Goal: Task Accomplishment & Management: Manage account settings

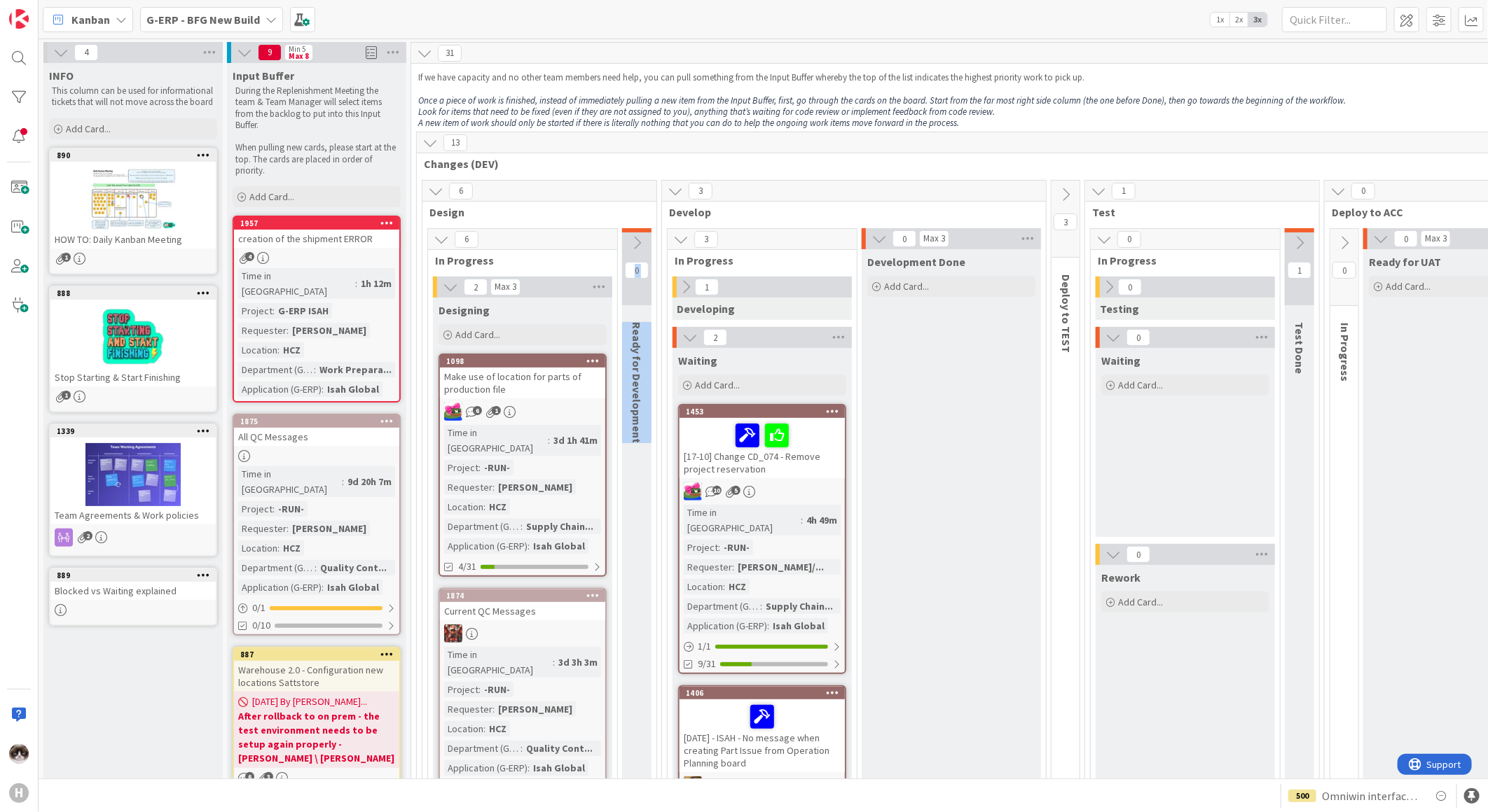
drag, startPoint x: 641, startPoint y: 448, endPoint x: 627, endPoint y: 442, distance: 15.2
drag, startPoint x: 627, startPoint y: 442, endPoint x: 629, endPoint y: 449, distance: 7.3
click at [231, 15] on b "G-ERP - BFG New Build" at bounding box center [203, 19] width 113 height 14
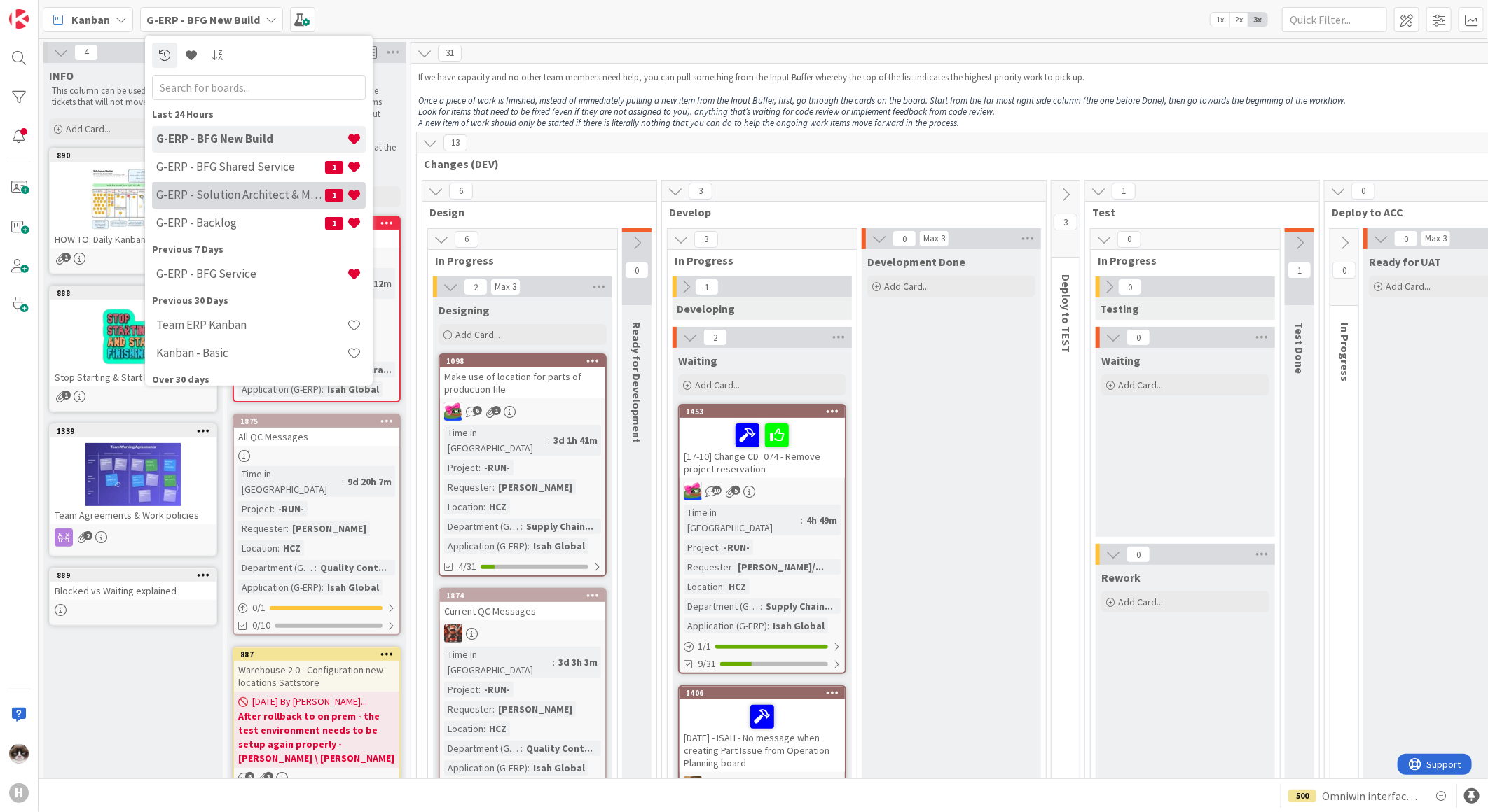
click at [264, 186] on div "G-ERP - Solution Architect & Management 1" at bounding box center [259, 194] width 214 height 26
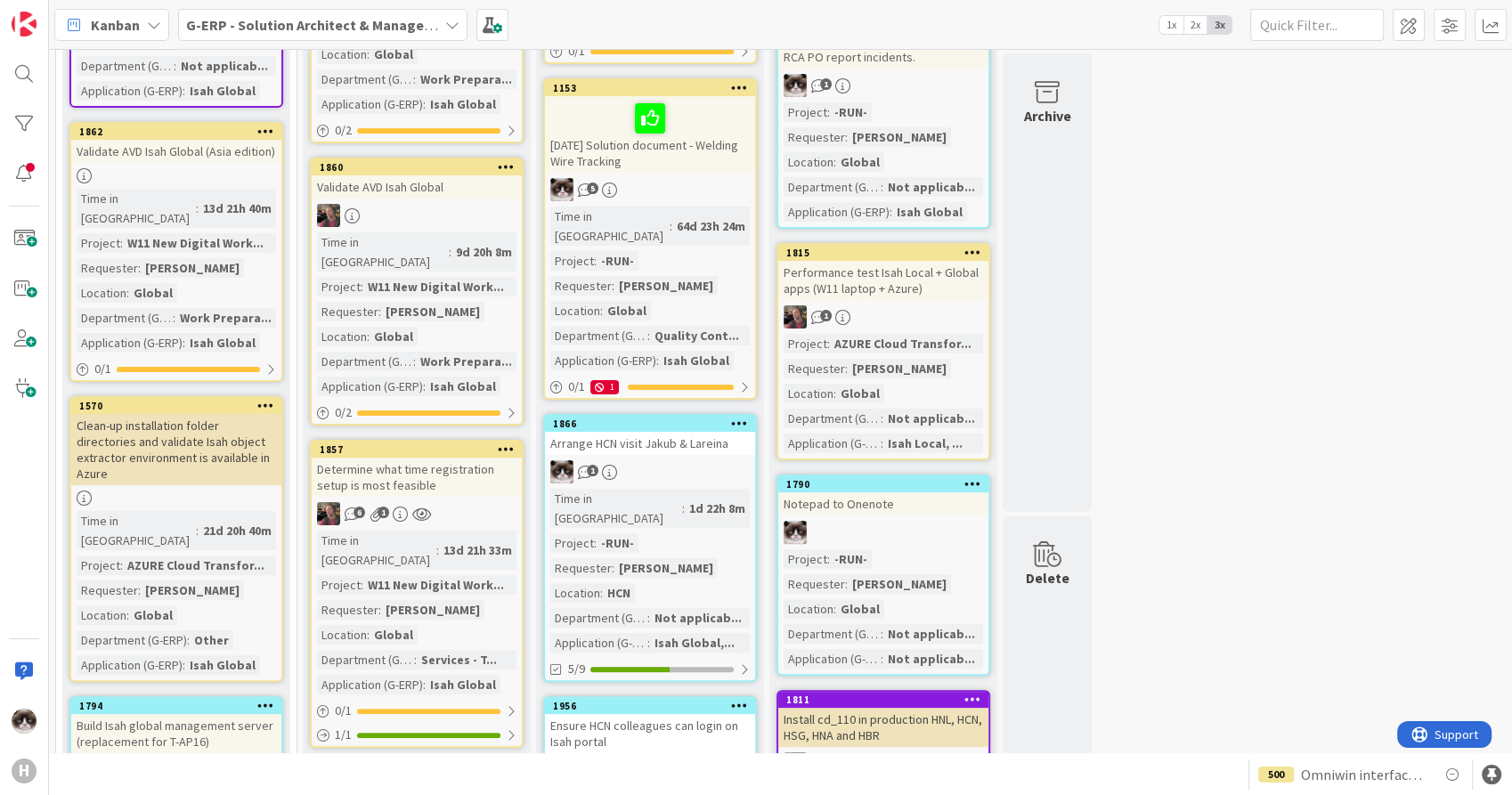
scroll to position [415, 0]
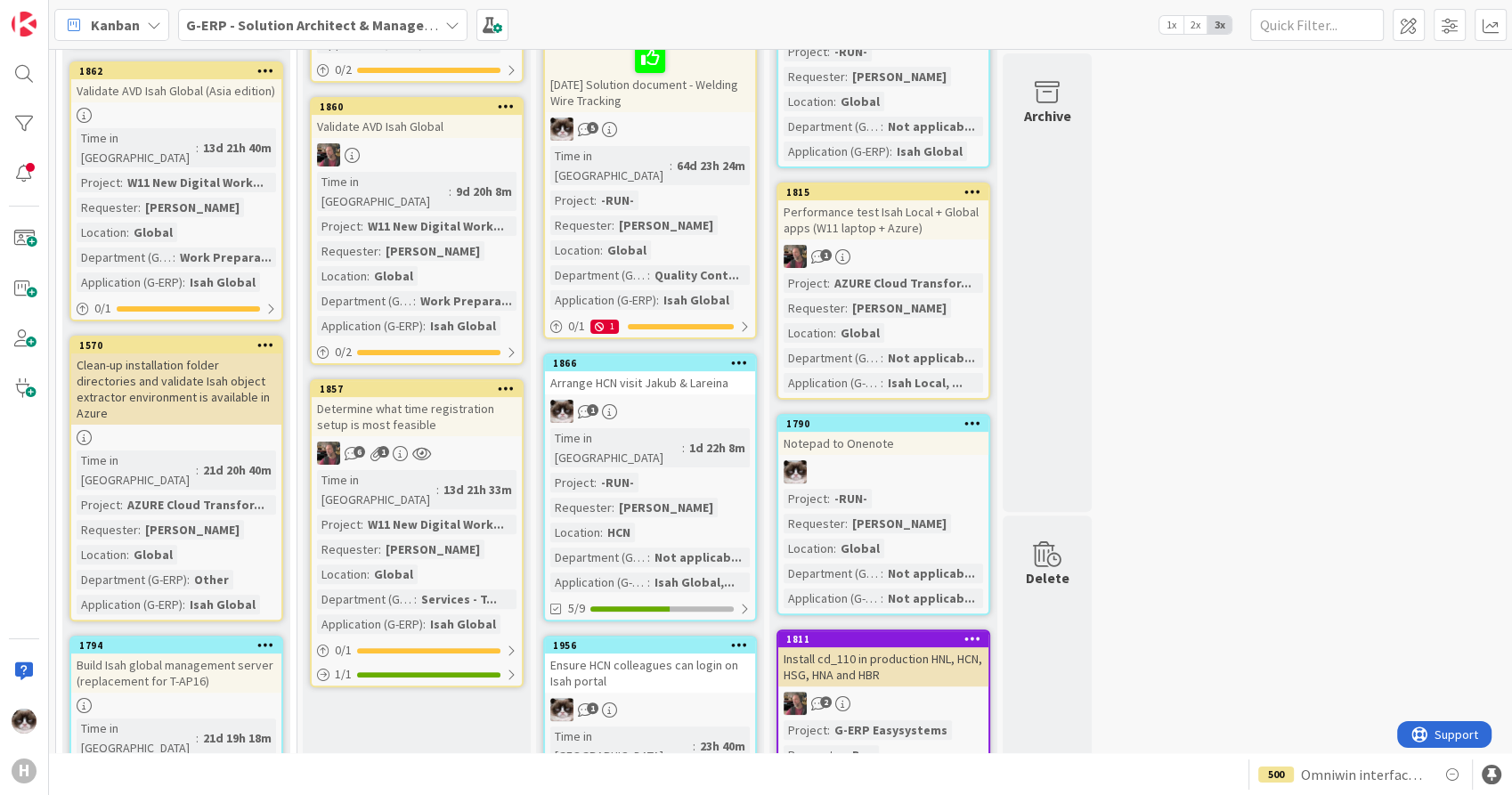
click at [500, 441] on div "6 1" at bounding box center [416, 452] width 210 height 23
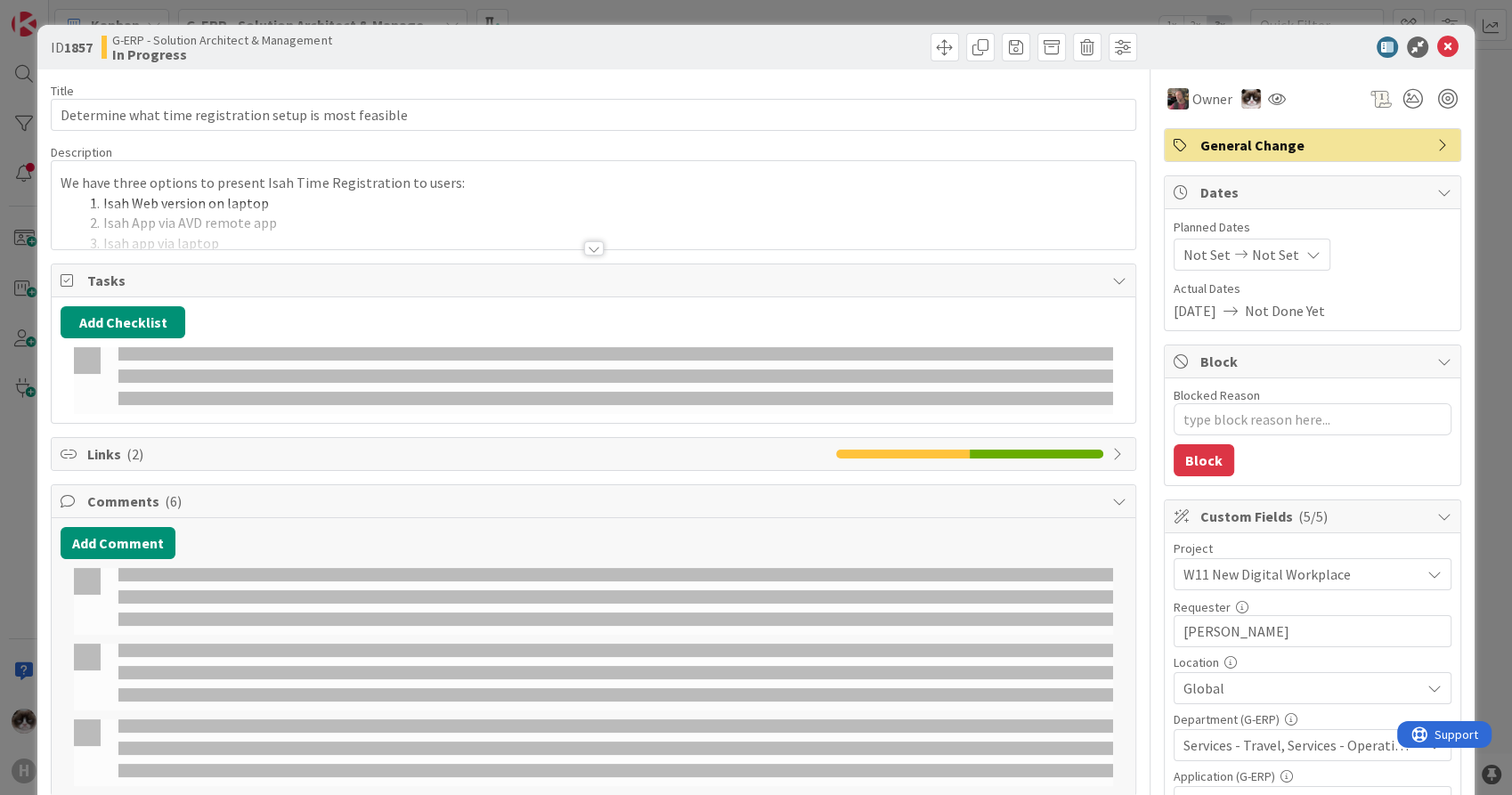
type textarea "x"
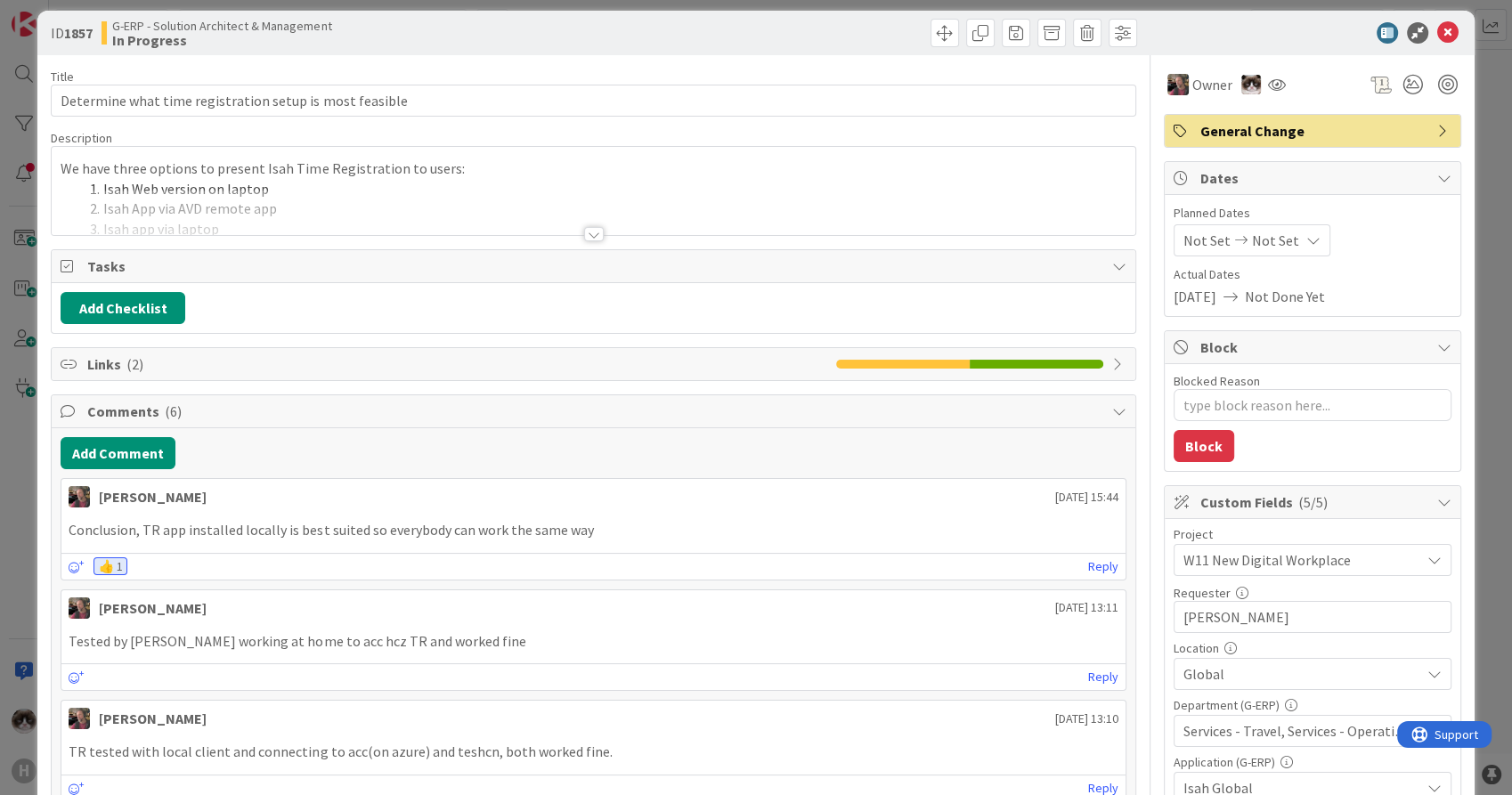
scroll to position [17, 0]
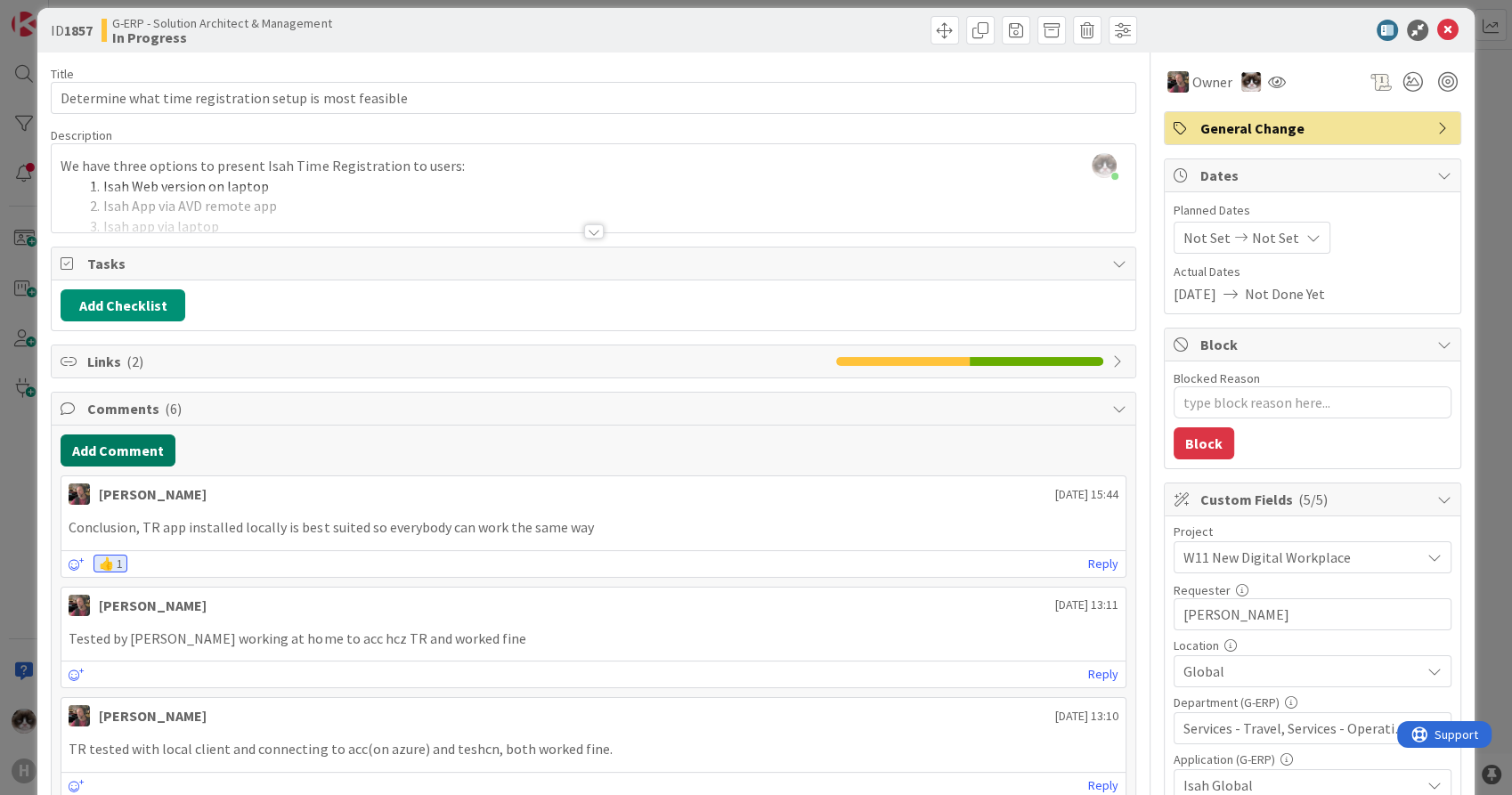
click at [147, 456] on button "Add Comment" at bounding box center [118, 450] width 115 height 32
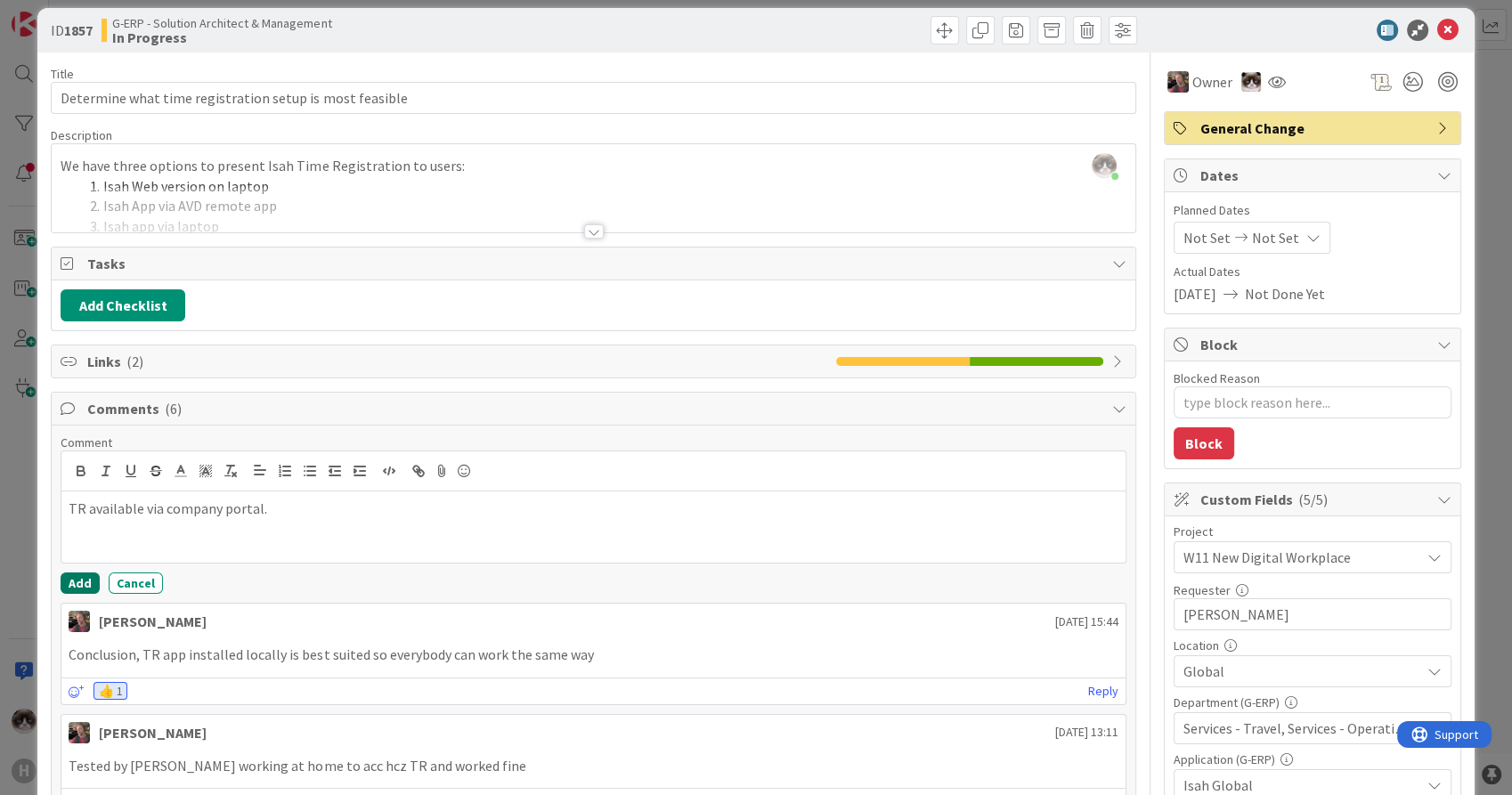
click at [78, 584] on button "Add" at bounding box center [80, 582] width 39 height 21
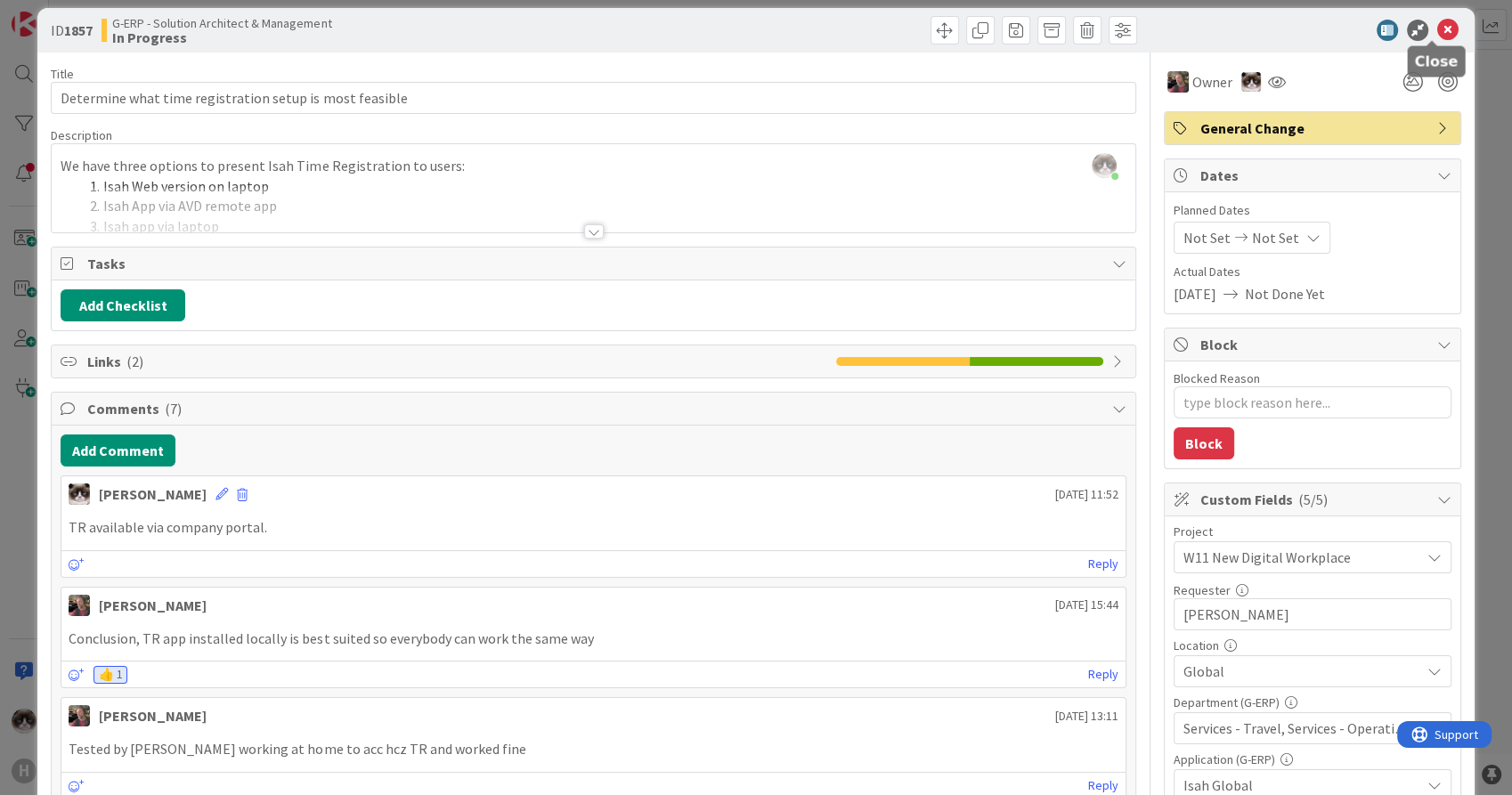
click at [1437, 29] on icon at bounding box center [1447, 30] width 21 height 21
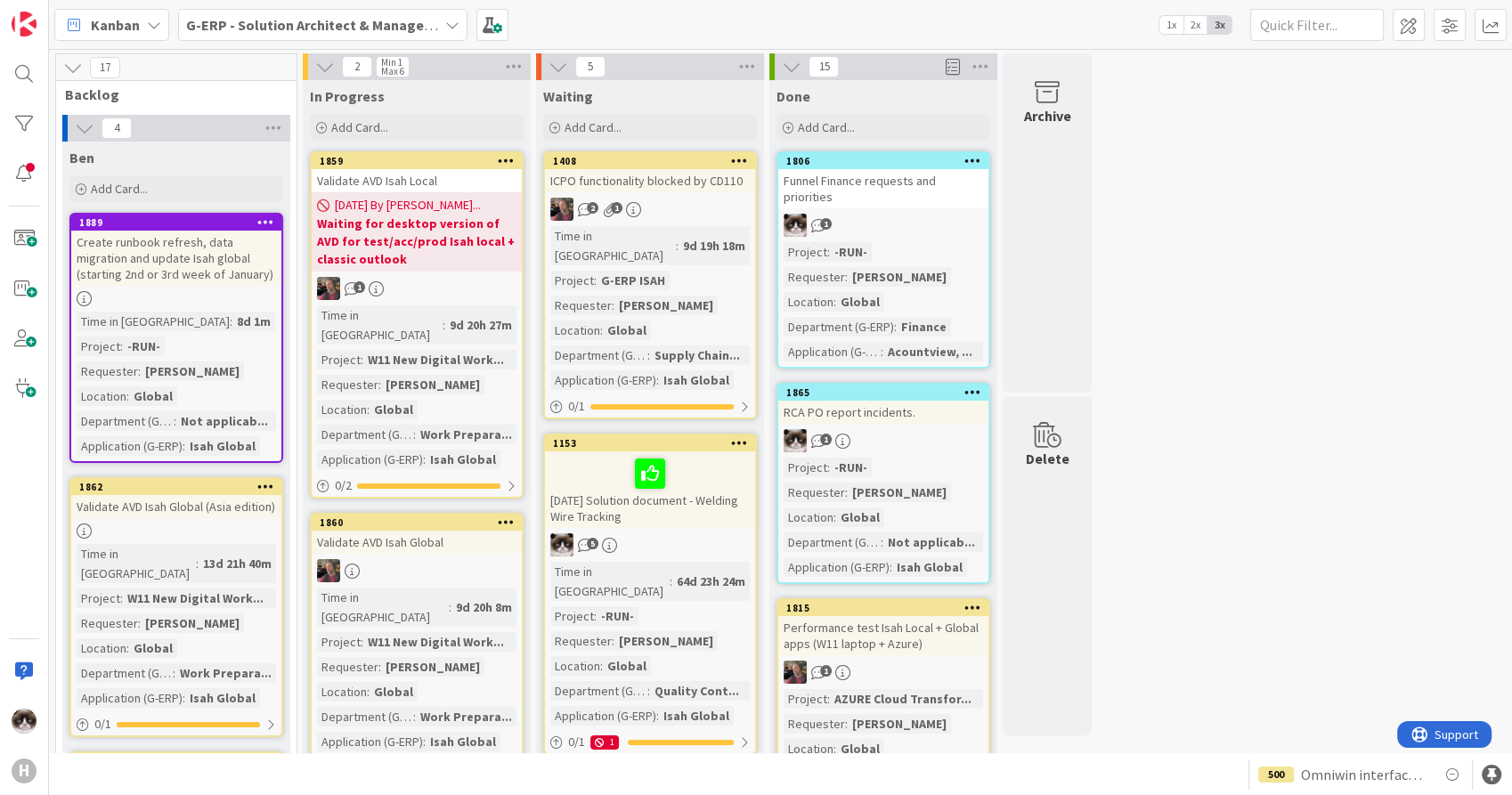
click at [480, 559] on div at bounding box center [416, 570] width 210 height 23
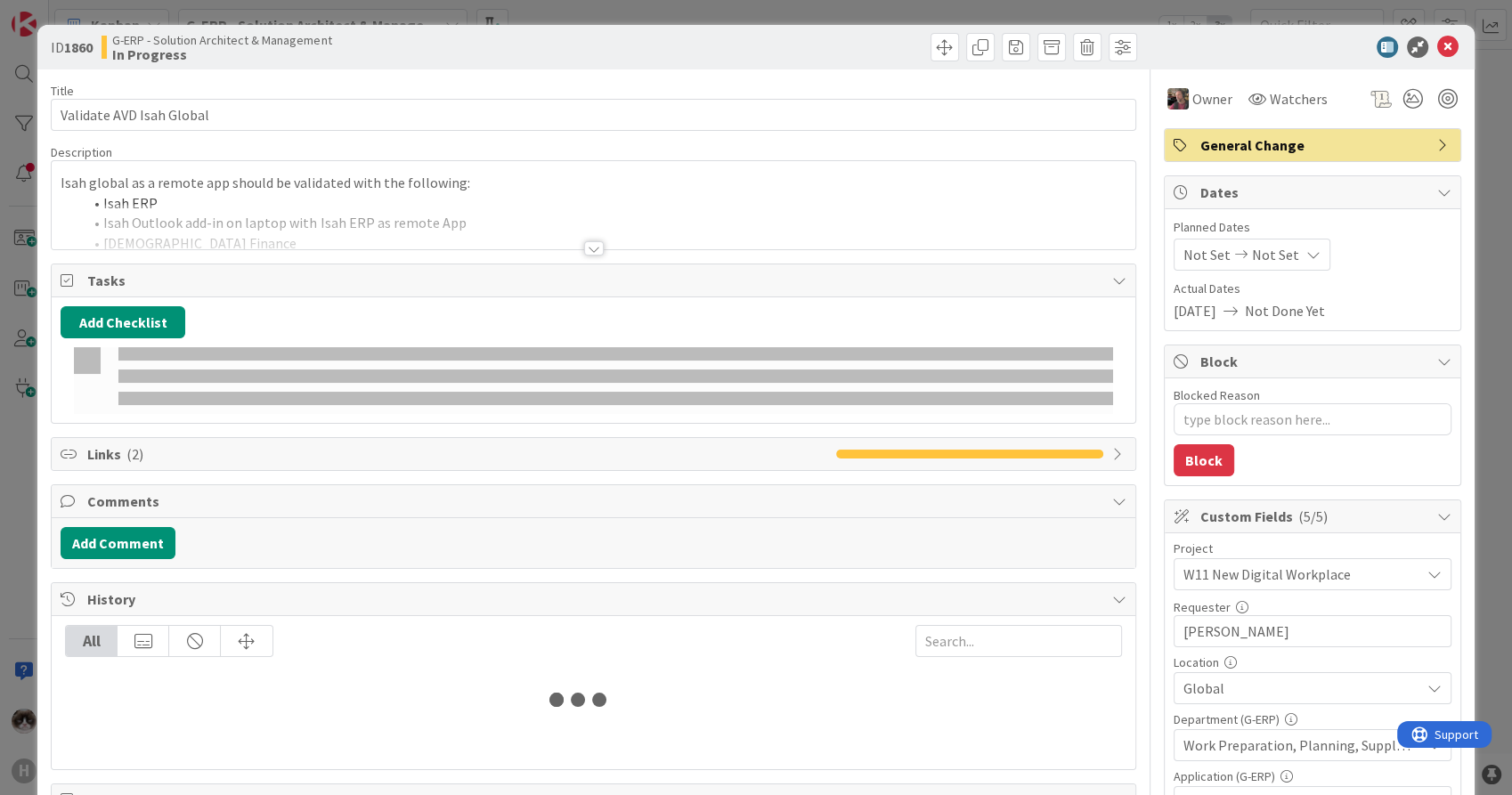
type textarea "x"
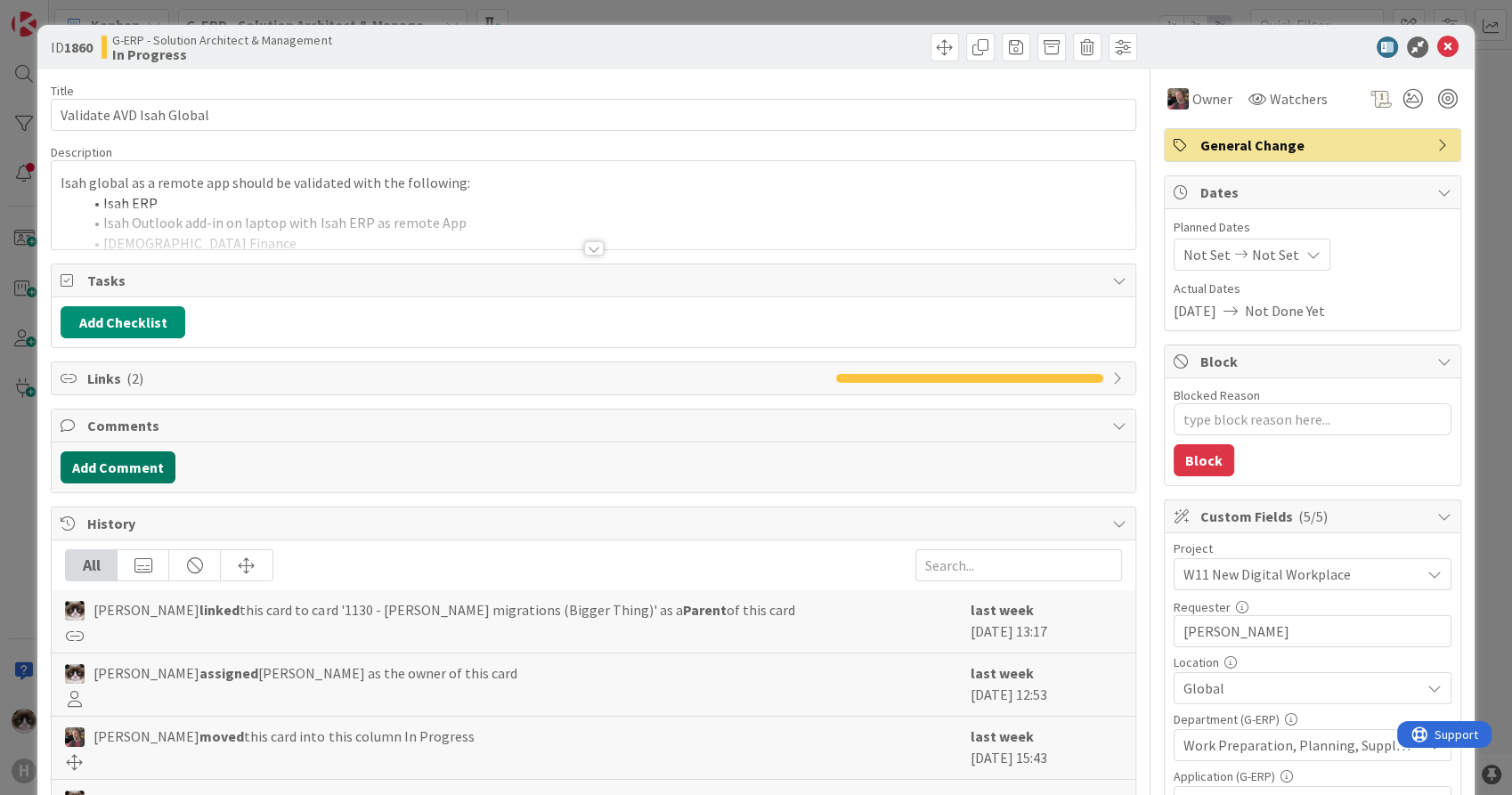
click at [110, 457] on button "Add Comment" at bounding box center [118, 467] width 115 height 32
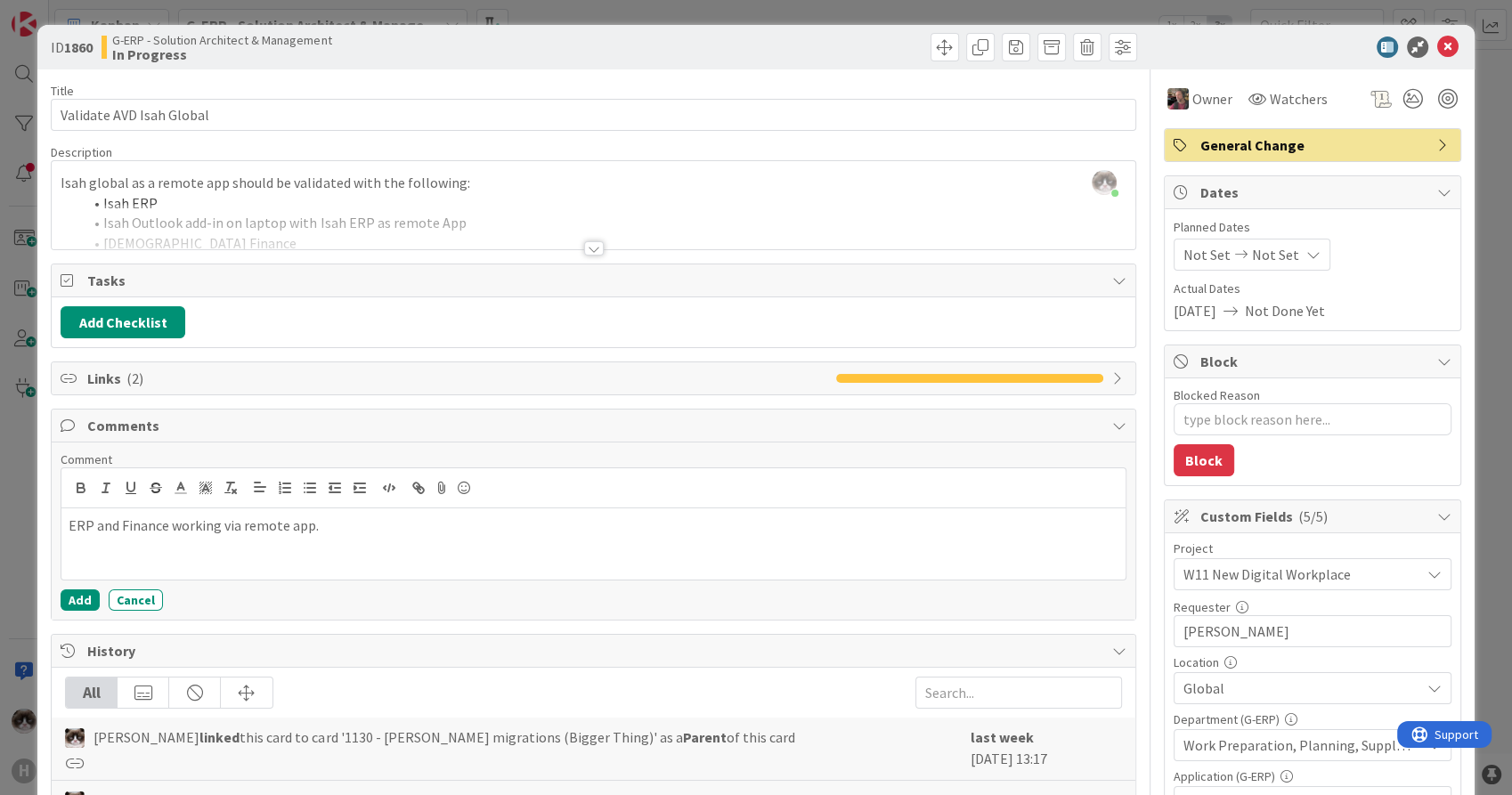
click at [587, 234] on div at bounding box center [593, 226] width 1083 height 46
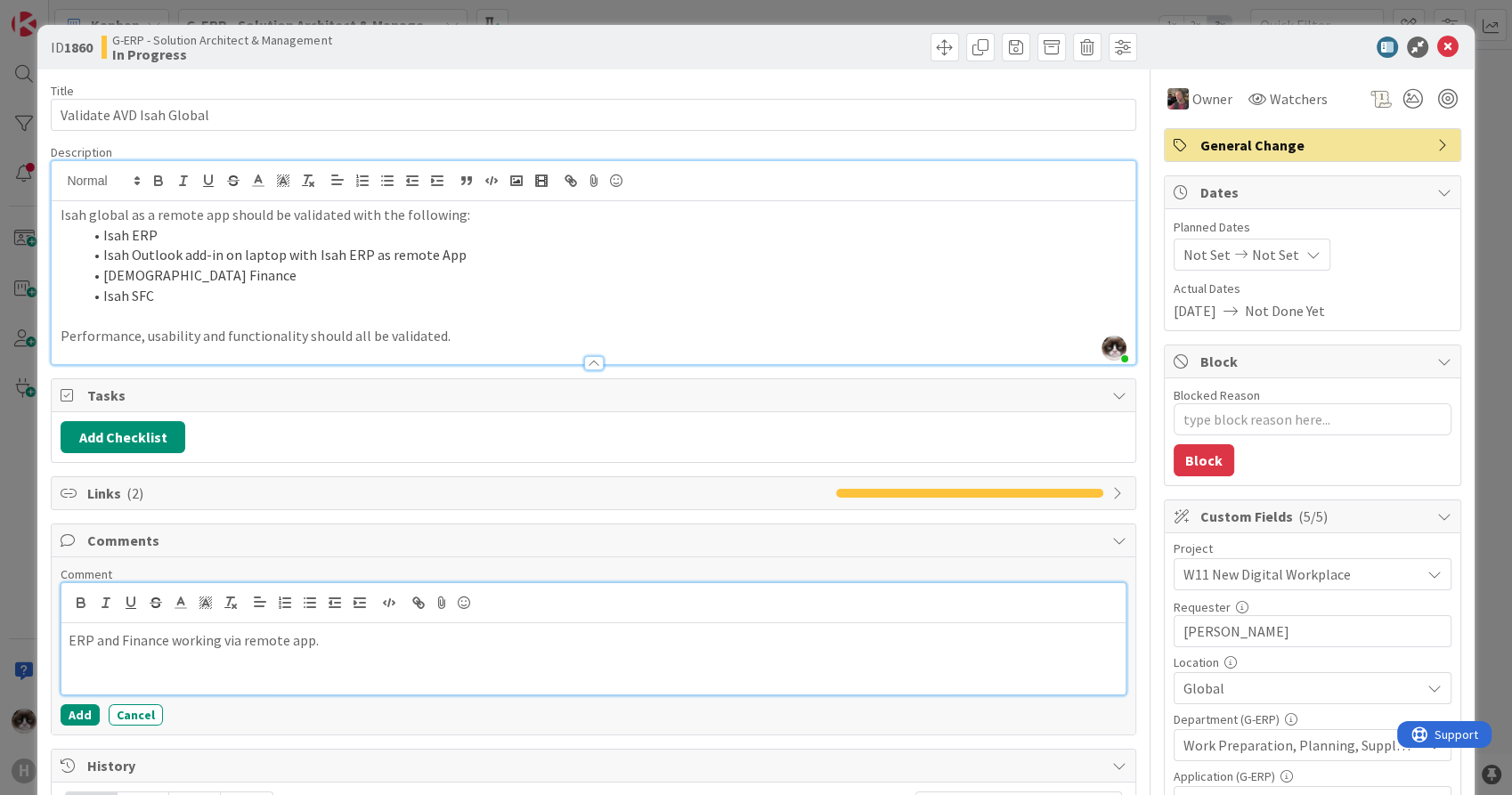
click at [449, 636] on p "ERP and Finance working via remote app." at bounding box center [593, 640] width 1049 height 20
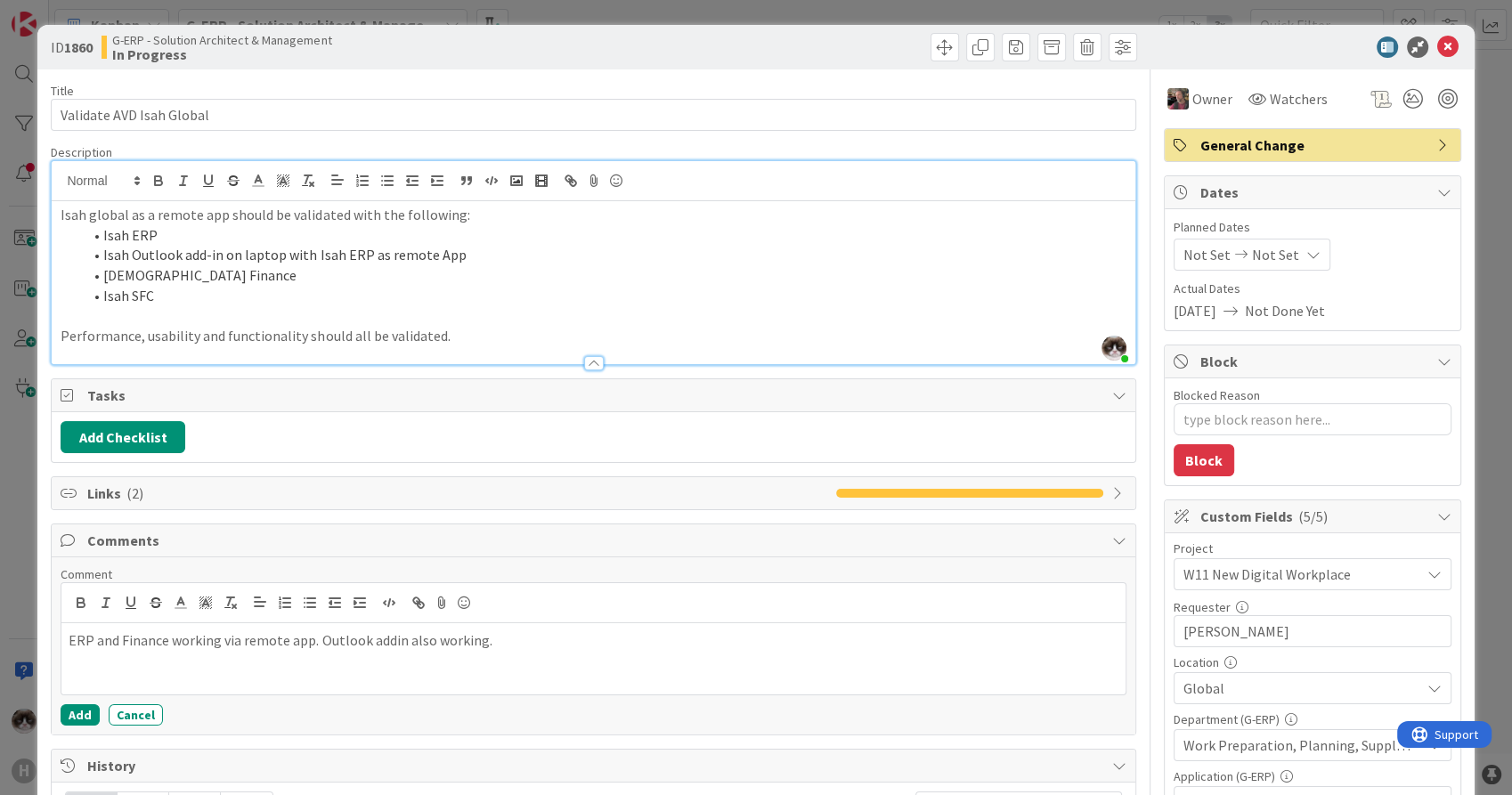
click at [200, 280] on li "[DEMOGRAPHIC_DATA] Finance" at bounding box center [603, 276] width 1044 height 20
click at [192, 294] on li "Isah SFC" at bounding box center [603, 296] width 1044 height 20
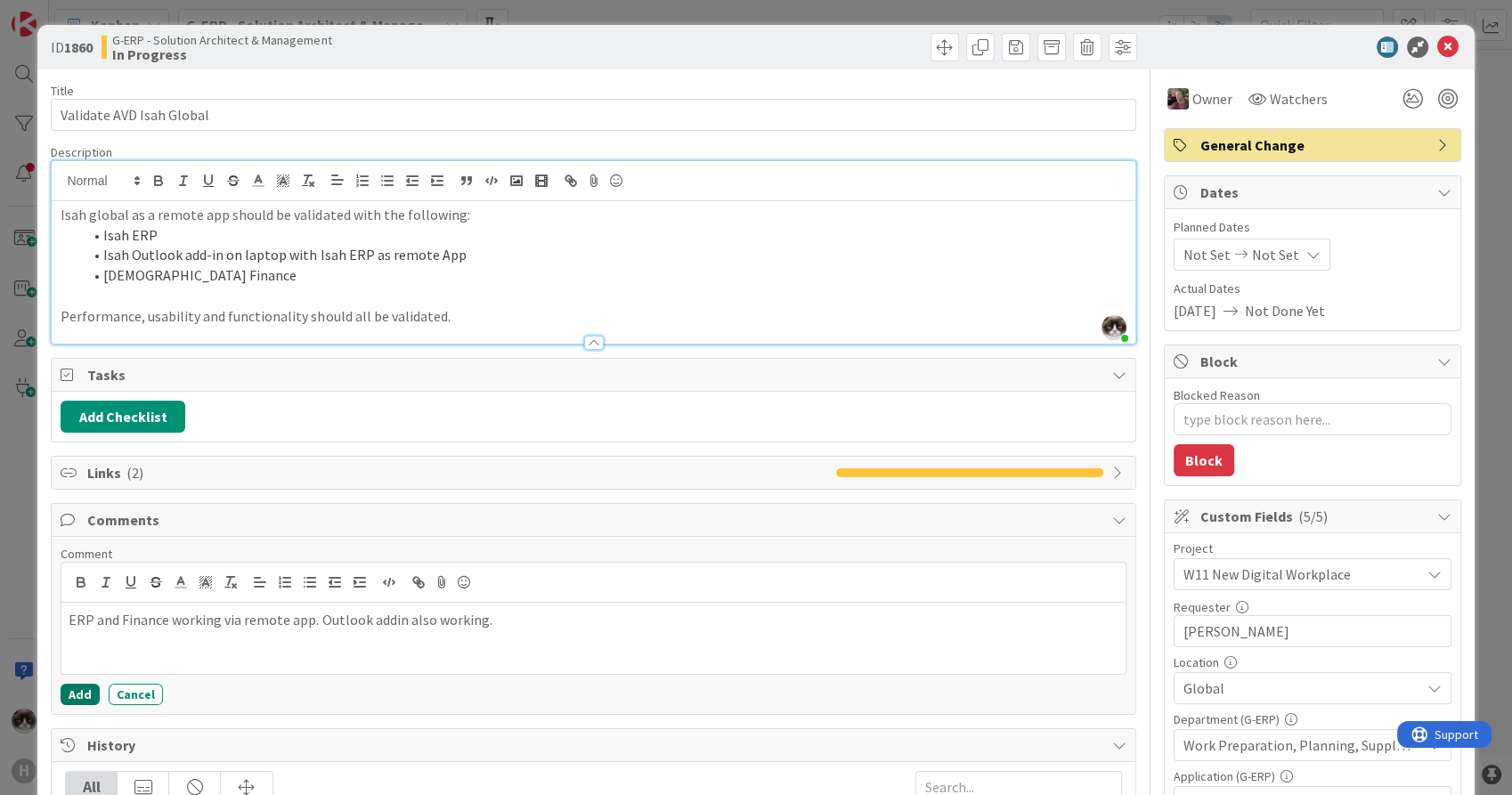
click at [93, 694] on button "Add" at bounding box center [80, 694] width 39 height 21
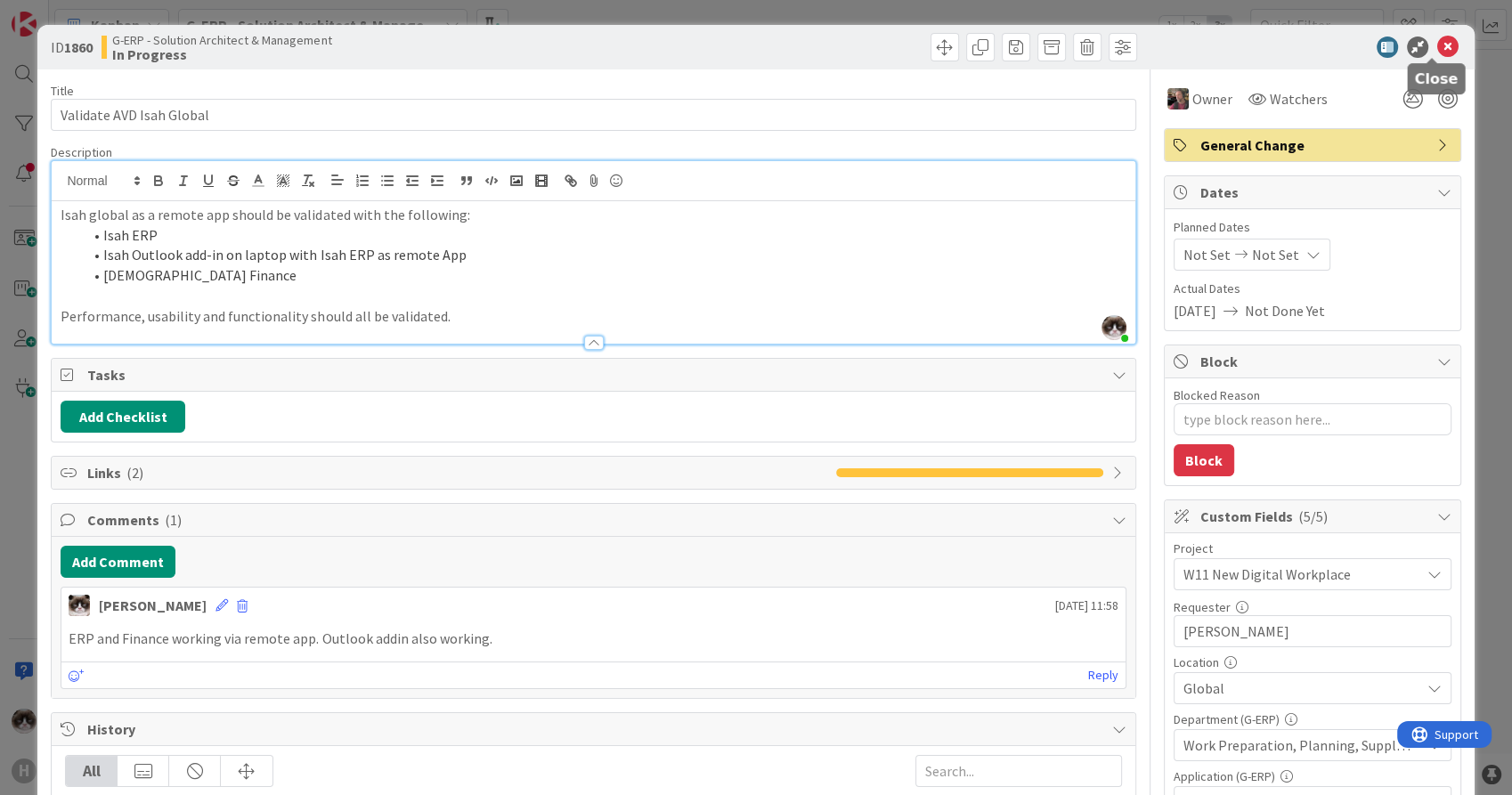
click at [1437, 42] on icon at bounding box center [1447, 46] width 21 height 21
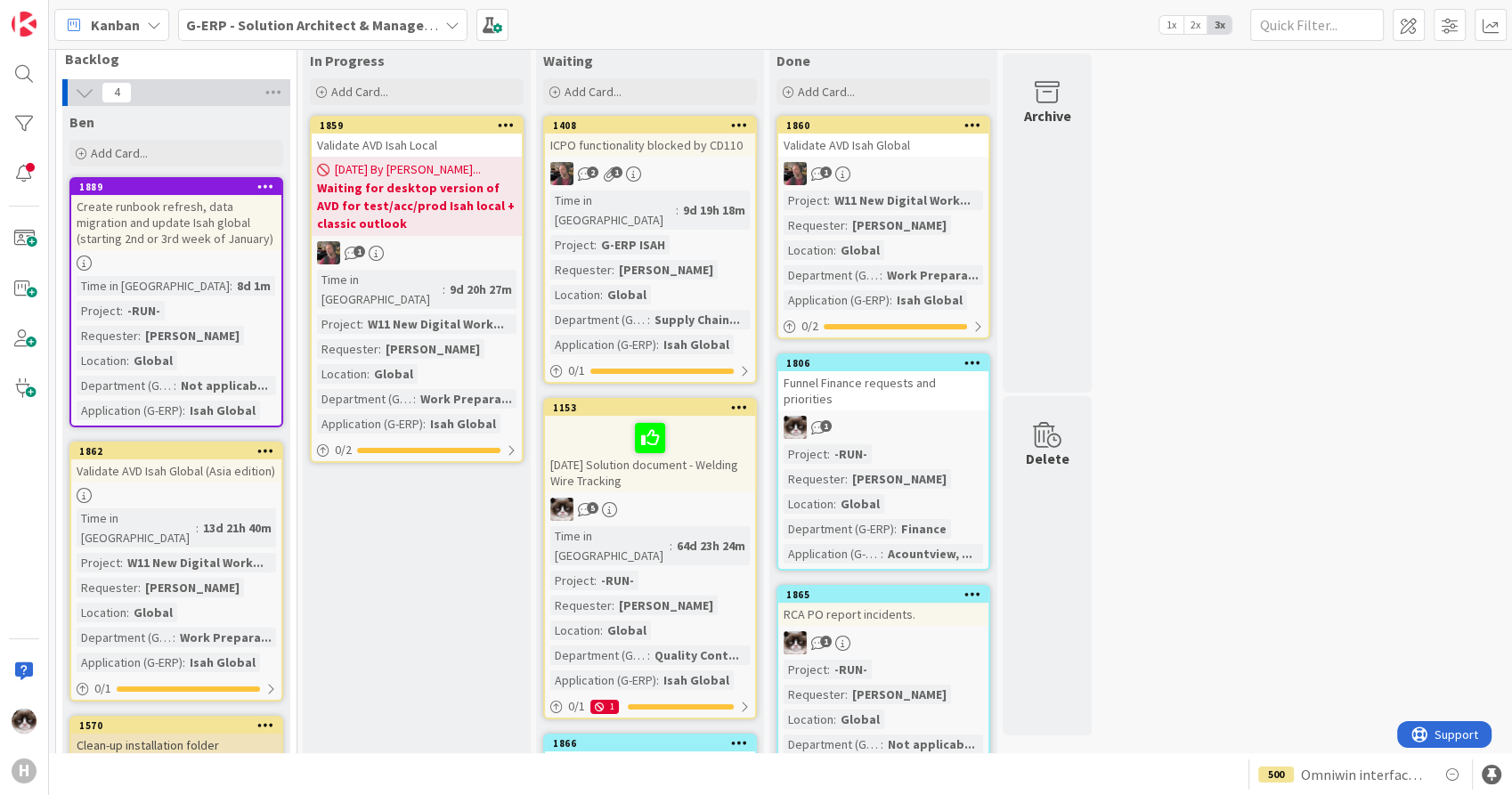
scroll to position [39, 0]
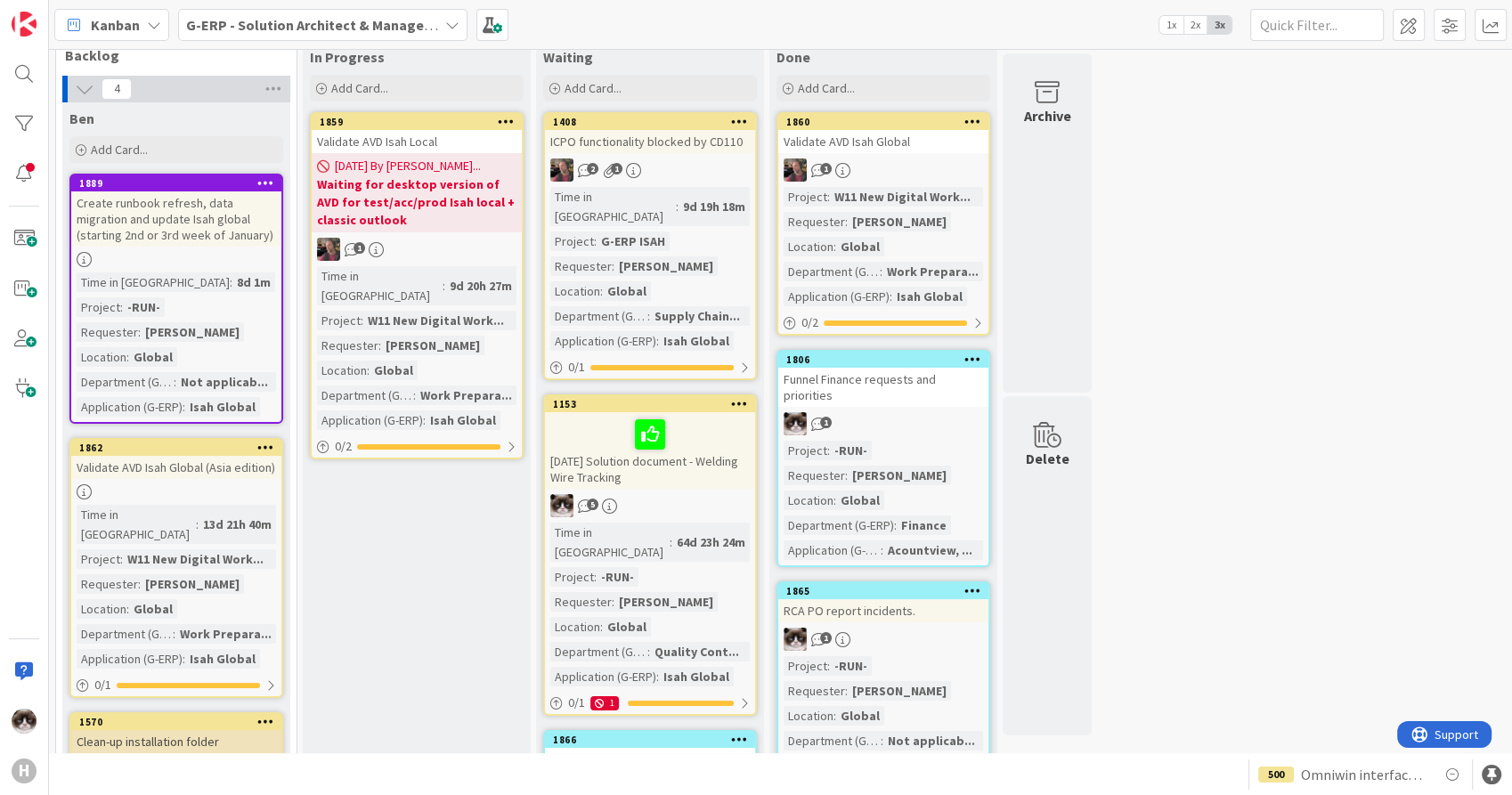
click at [256, 497] on div at bounding box center [177, 491] width 210 height 15
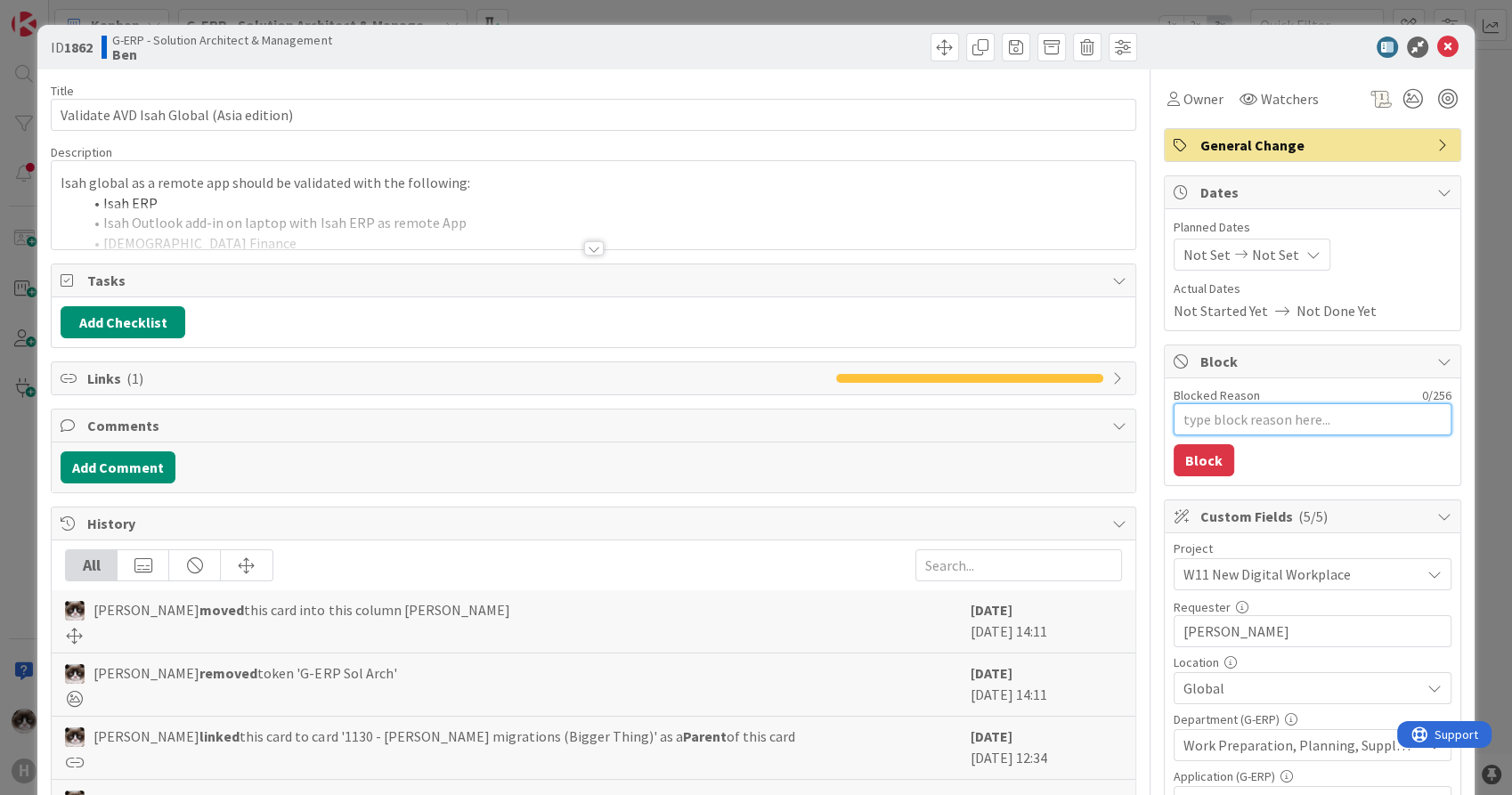
click at [1214, 419] on textarea "Blocked Reason" at bounding box center [1312, 419] width 278 height 32
type textarea "x"
type textarea "W"
type textarea "x"
type textarea "Wa"
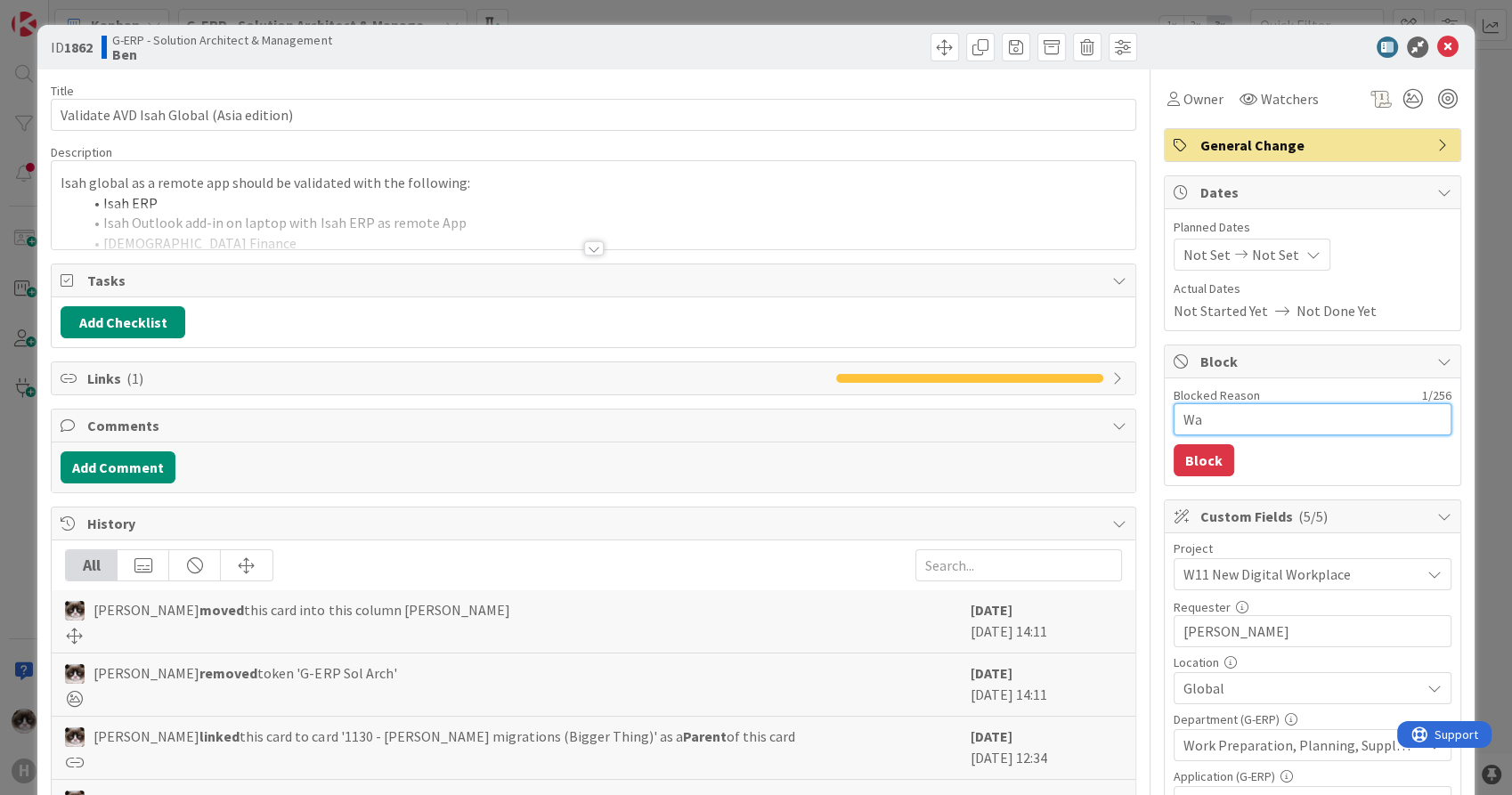
type textarea "x"
type textarea "Wai"
type textarea "x"
type textarea "Wait"
type textarea "x"
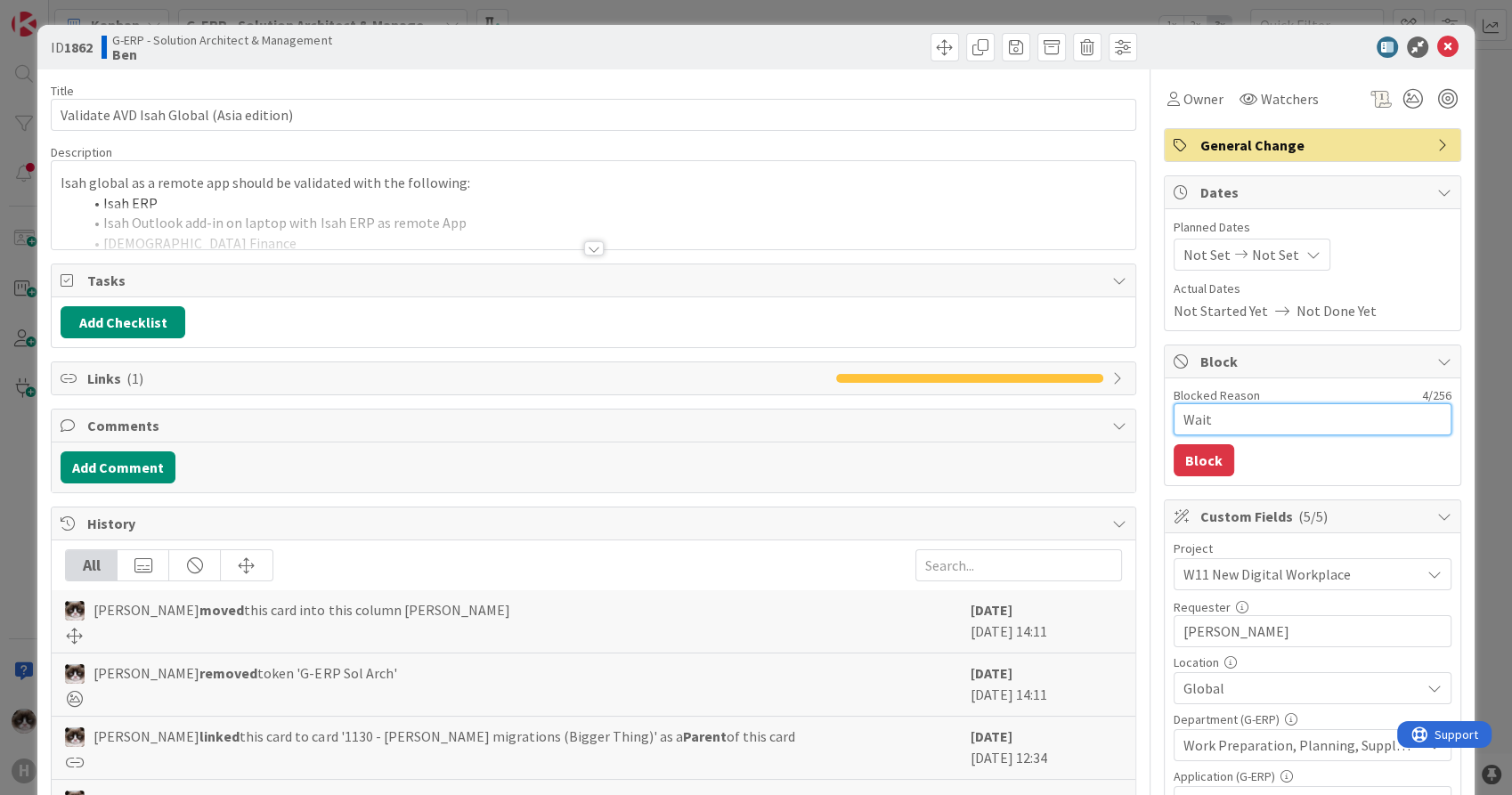
type textarea "Waiti"
type textarea "x"
type textarea "Waitin"
type textarea "x"
type textarea "Waiting"
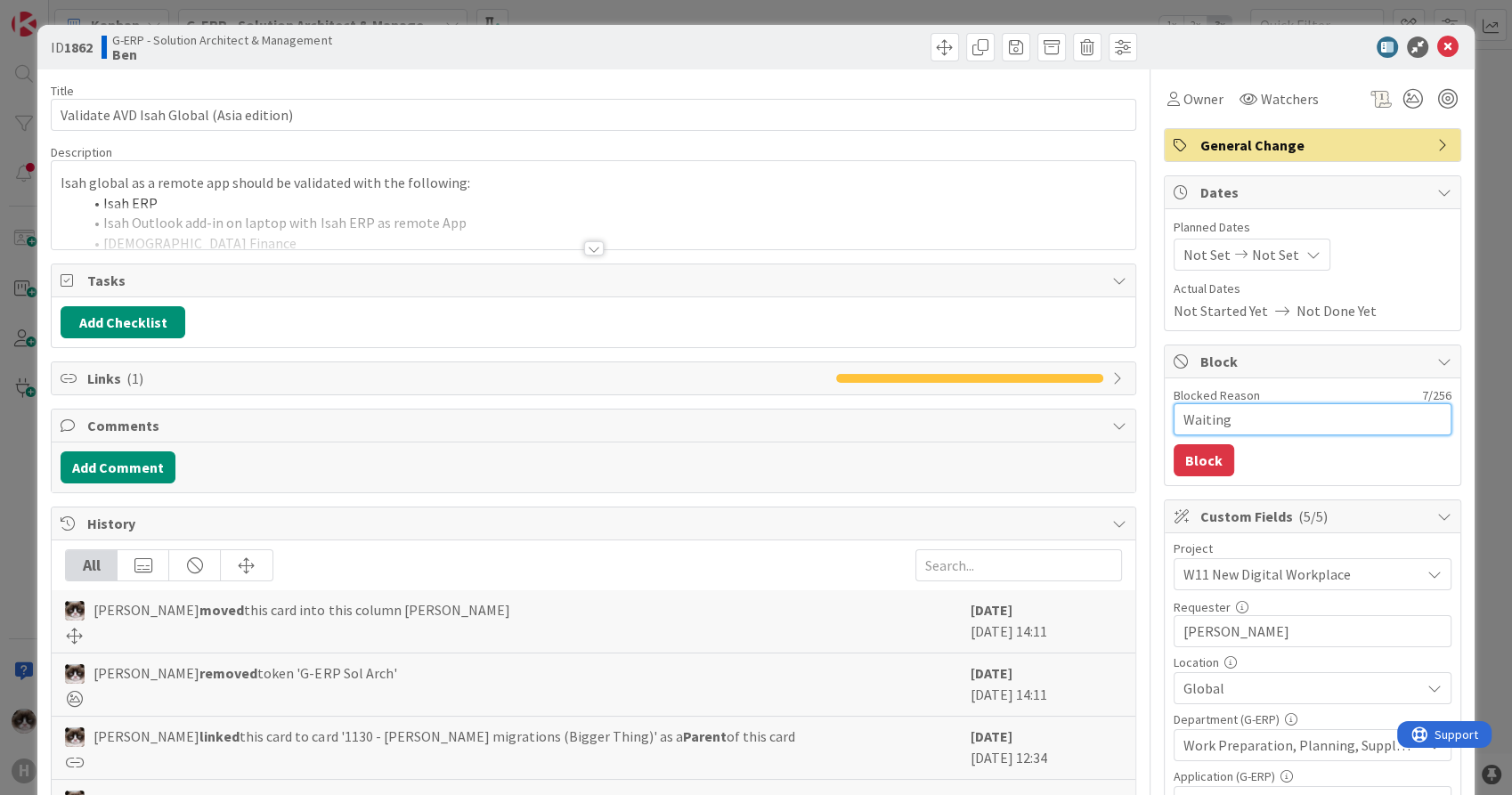
type textarea "x"
type textarea "Waiting f"
type textarea "x"
type textarea "Waiting for"
type textarea "x"
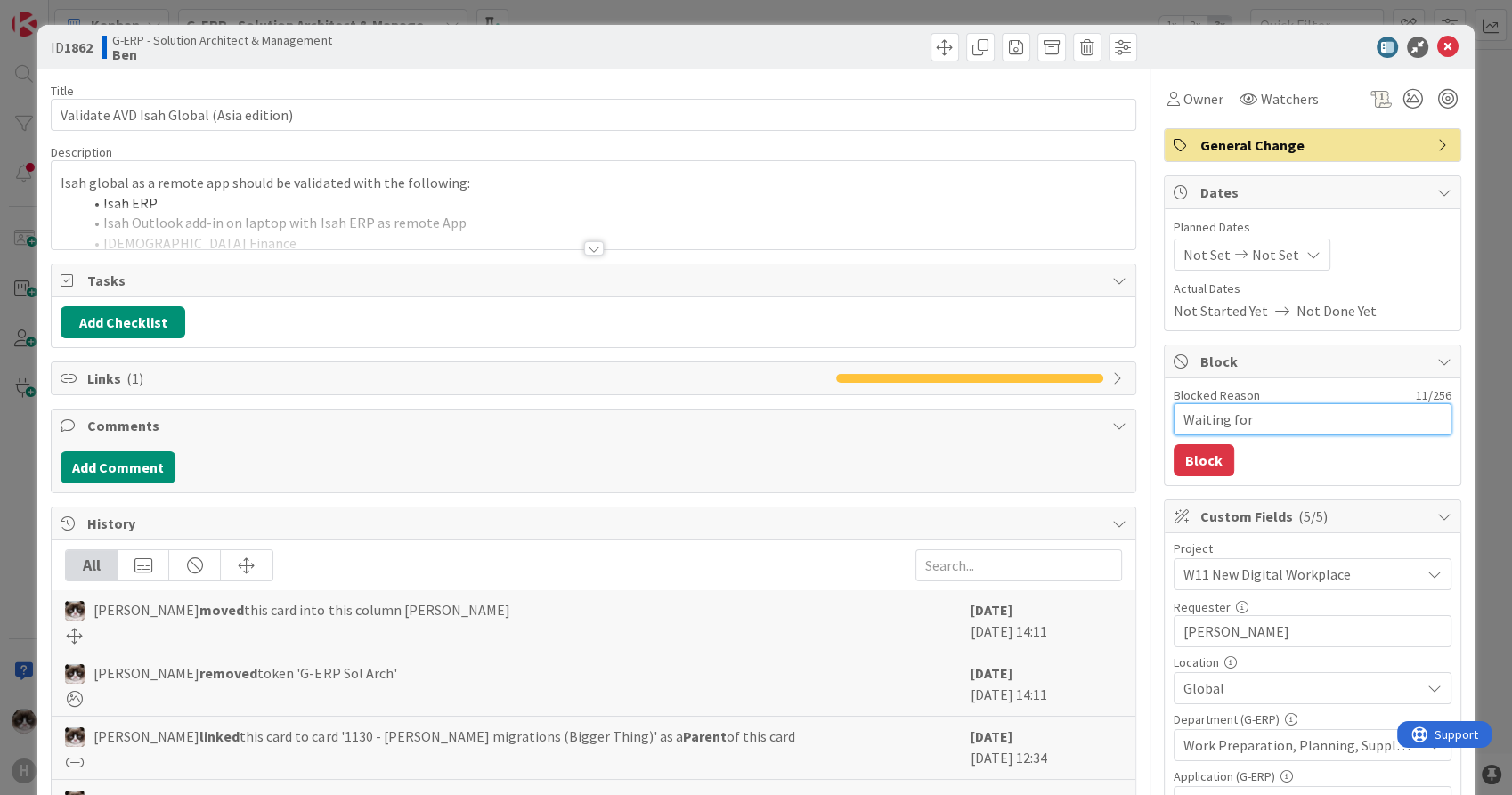
type textarea "Waiting for"
type textarea "x"
type textarea "Waiting for t"
type textarea "x"
type textarea "Waiting for th"
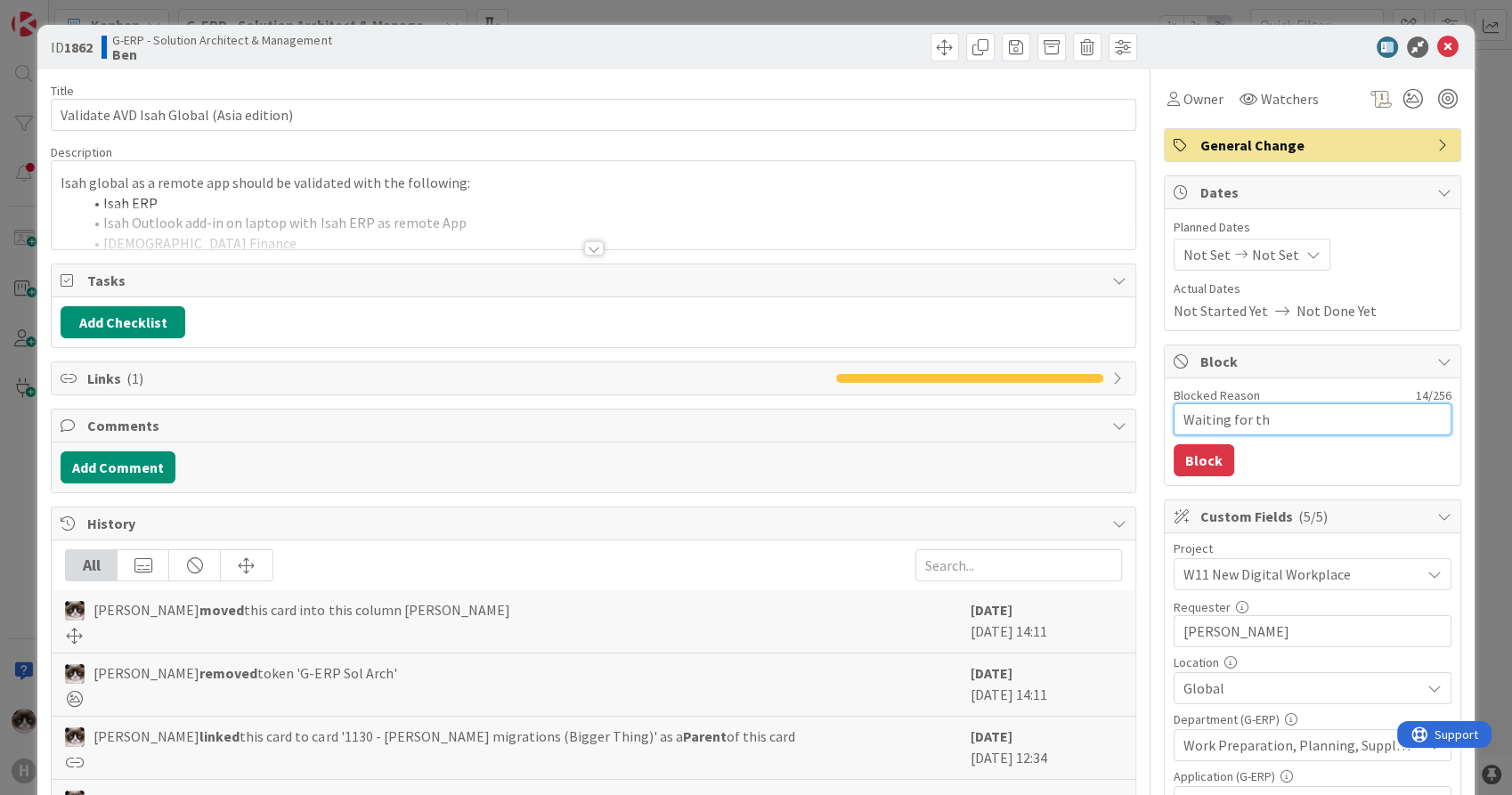
type textarea "x"
type textarea "Waiting for the"
type textarea "x"
type textarea "Waiting for the A"
type textarea "x"
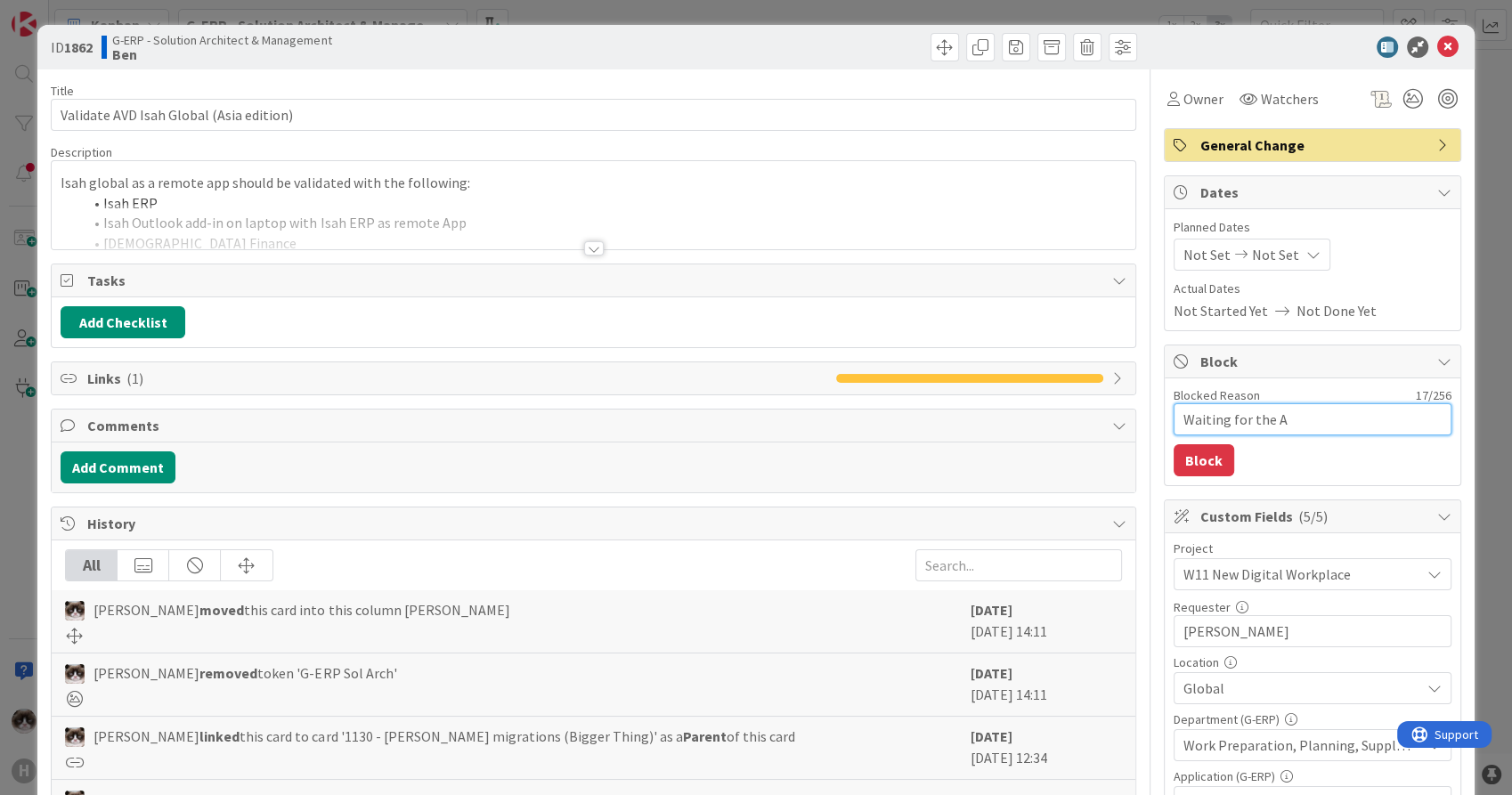
type textarea "Waiting for the AV"
type textarea "x"
type textarea "Waiting for the AVD"
type textarea "x"
type textarea "Waiting for the AVD."
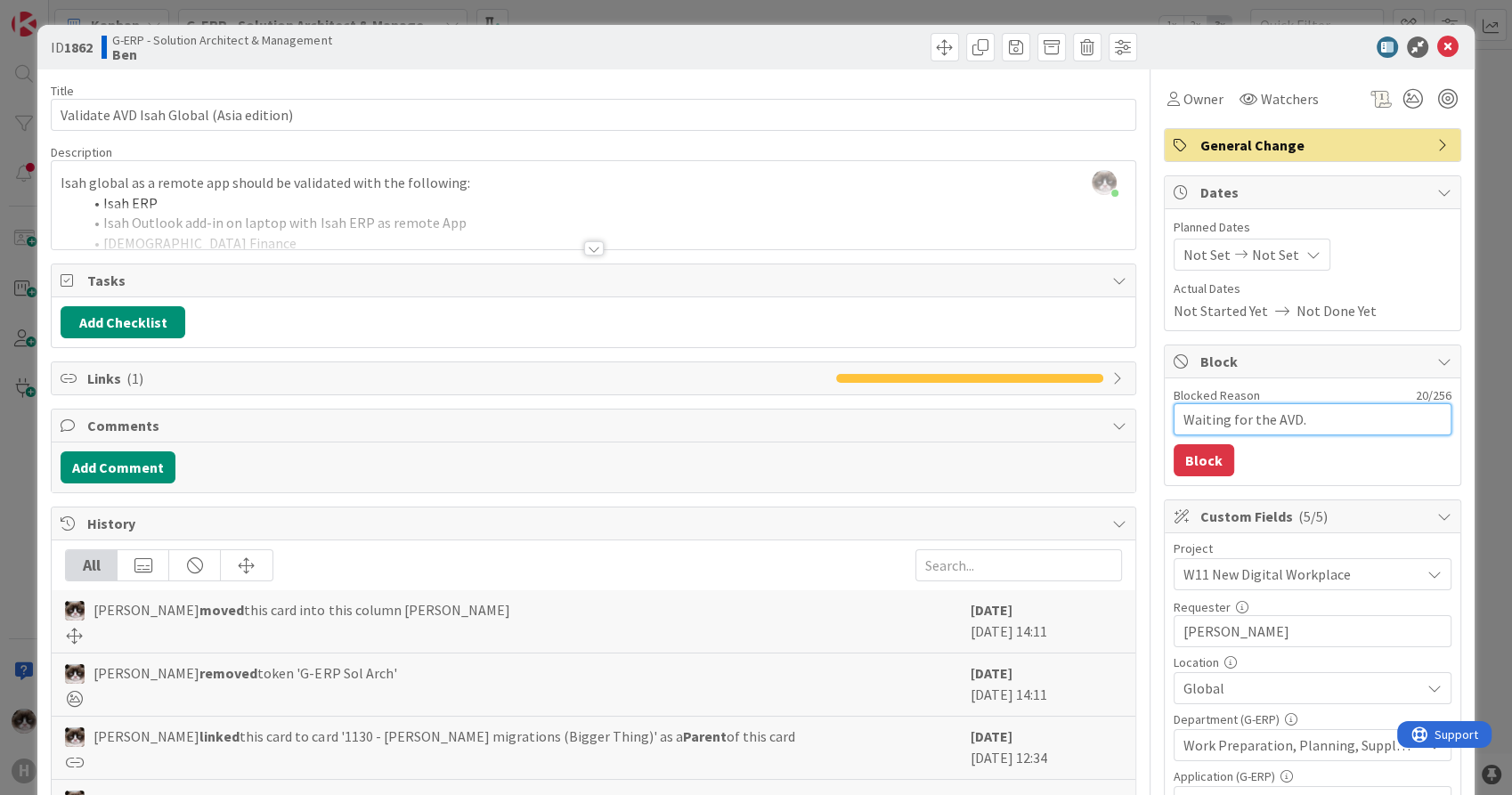
type textarea "x"
type textarea "Waiting for the AVD."
type textarea "x"
type textarea "Waiting for the AVD. E"
type textarea "x"
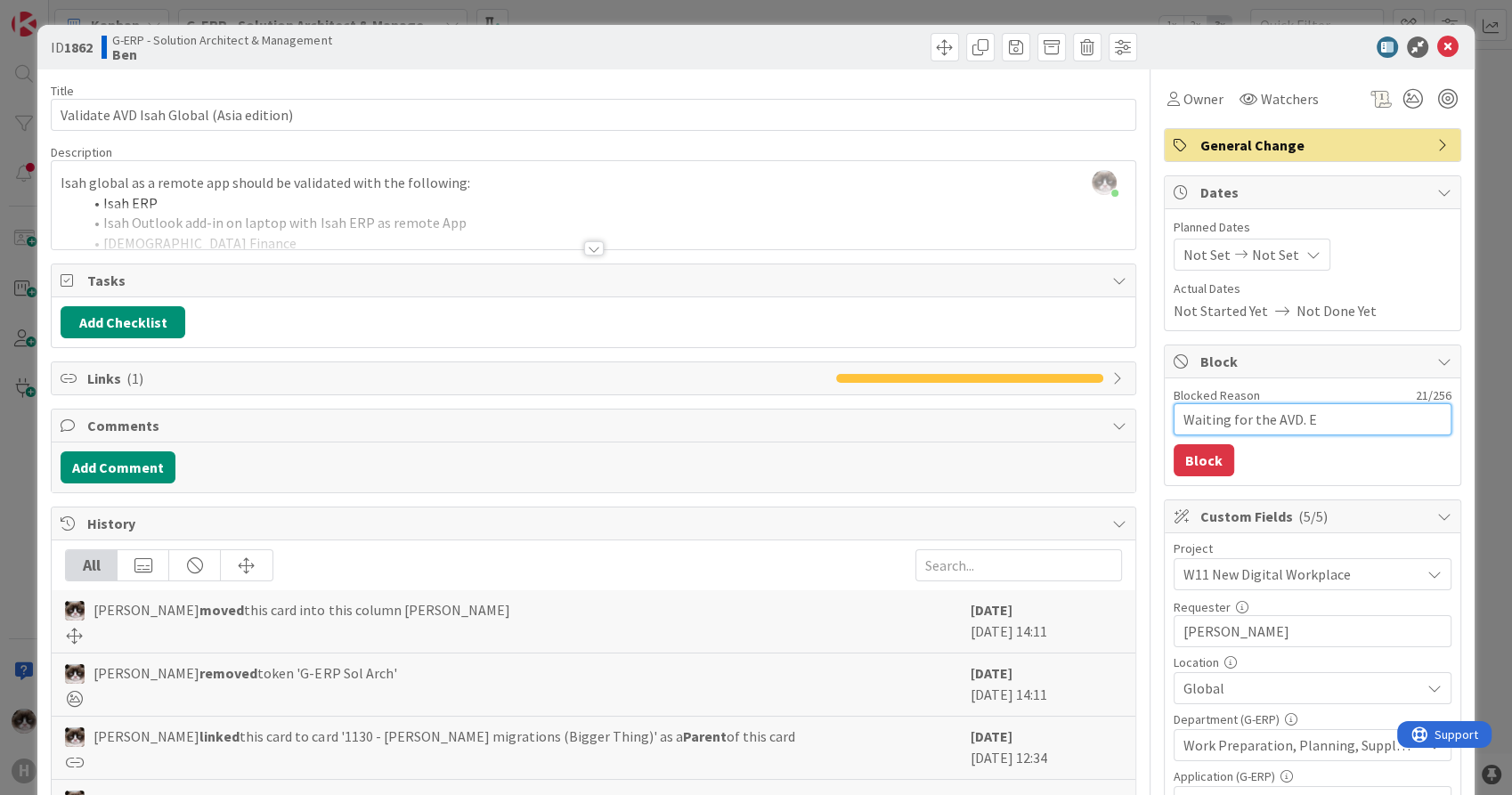
type textarea "Waiting for the AVD. Ex"
type textarea "x"
type textarea "Waiting for the AVD. Expe"
type textarea "x"
type textarea "Waiting for the AVD. Expec"
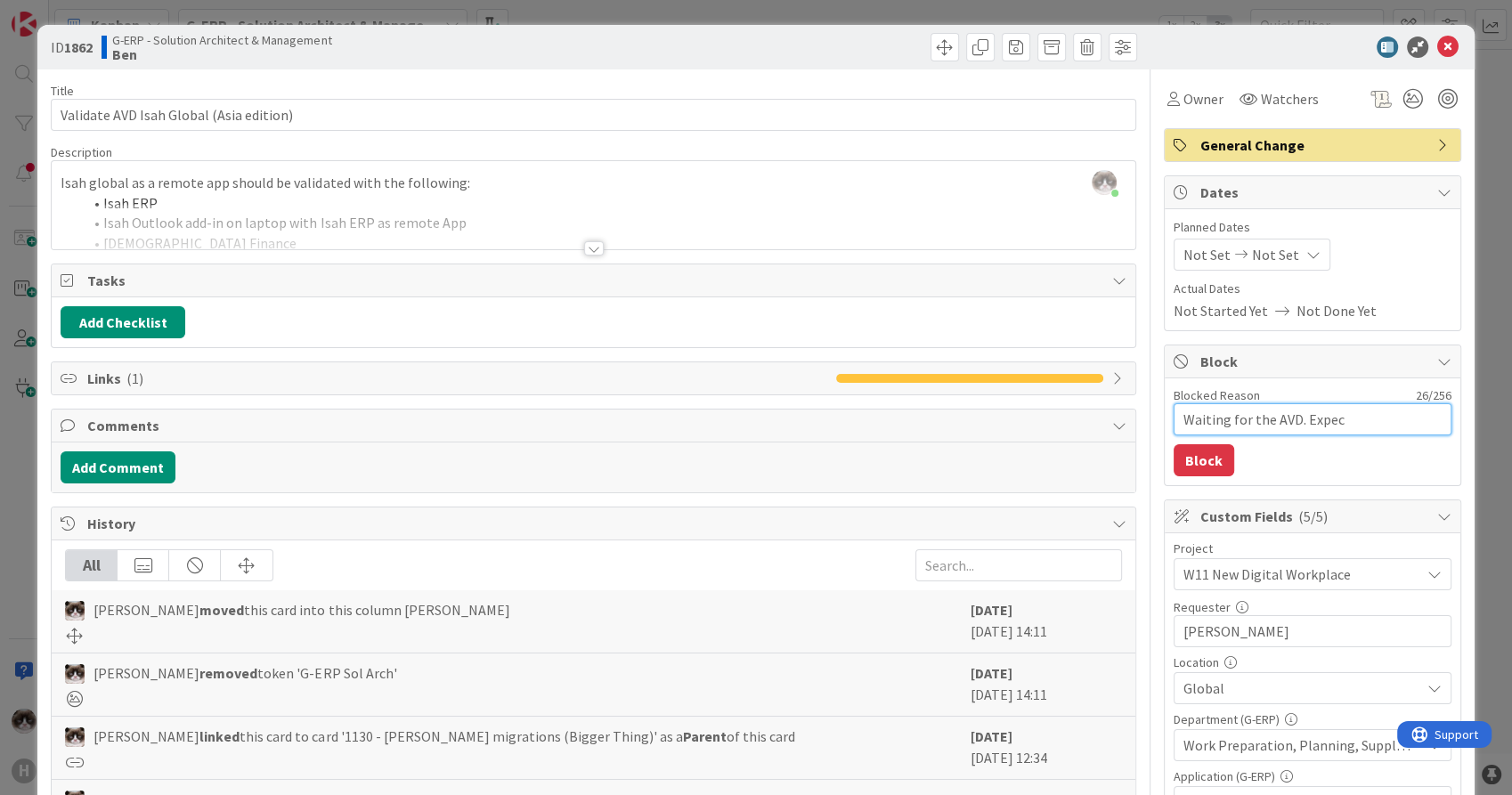
type textarea "x"
type textarea "Waiting for the AVD. Expect"
type textarea "x"
type textarea "Waiting for the AVD. Expecte"
type textarea "x"
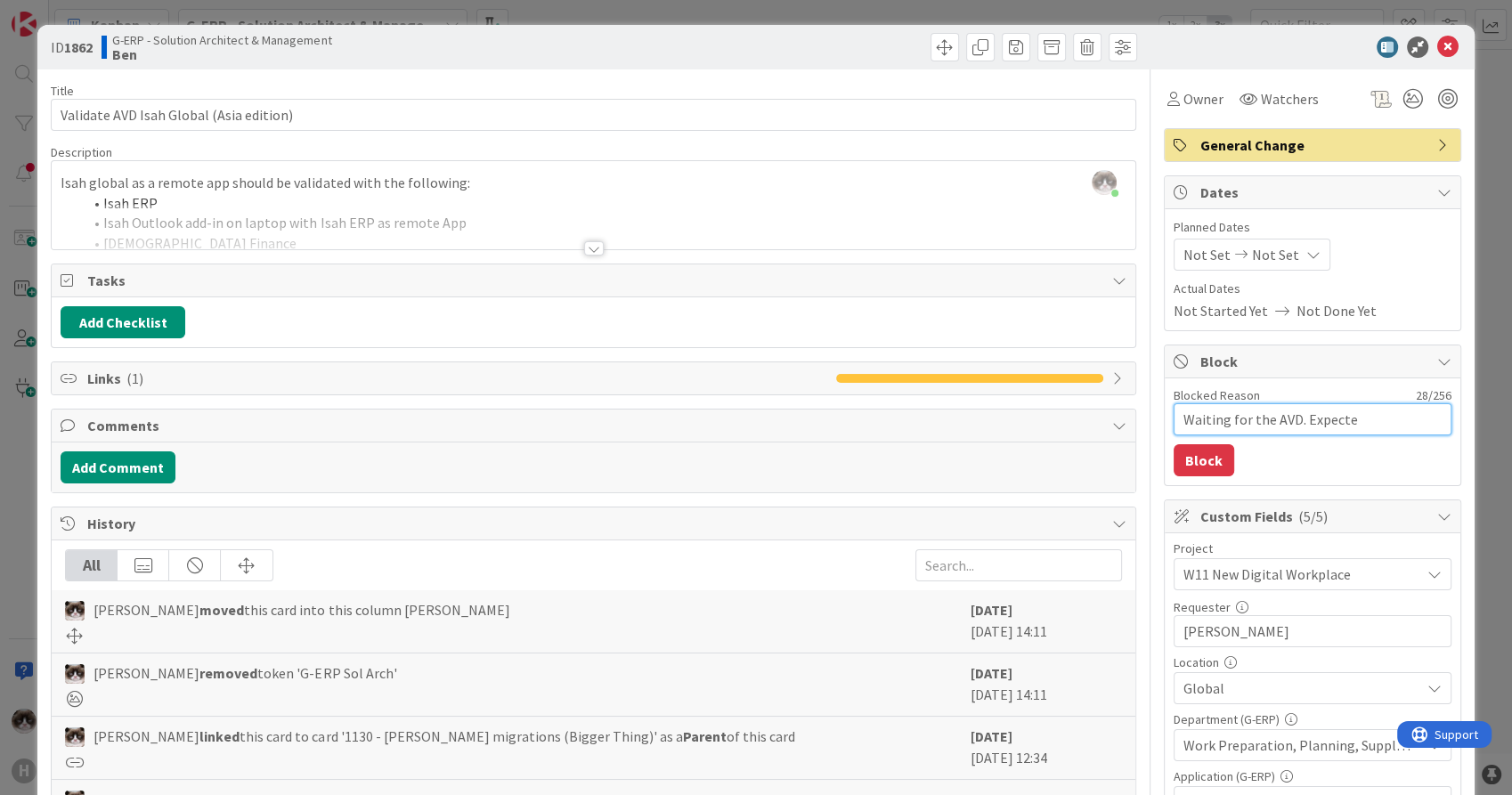
type textarea "Waiting for the AVD. Expected"
type textarea "x"
type textarea "Waiting for the AVD. Expected"
type textarea "x"
type textarea "Waiting for the AVD. Expected m"
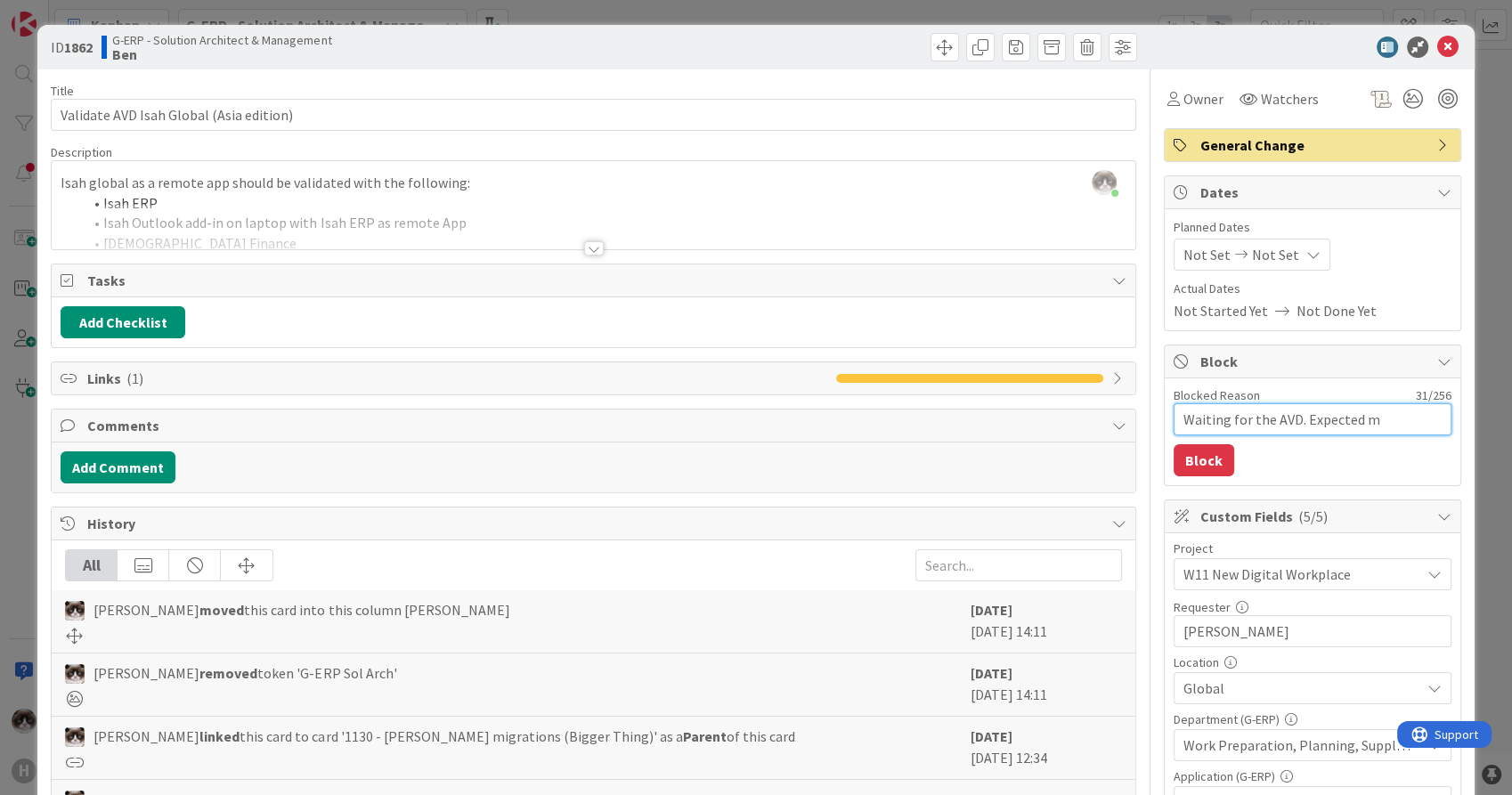
type textarea "x"
type textarea "Waiting for the AVD. Expected mi"
type textarea "x"
type textarea "Waiting for the AVD. Expected mid"
type textarea "x"
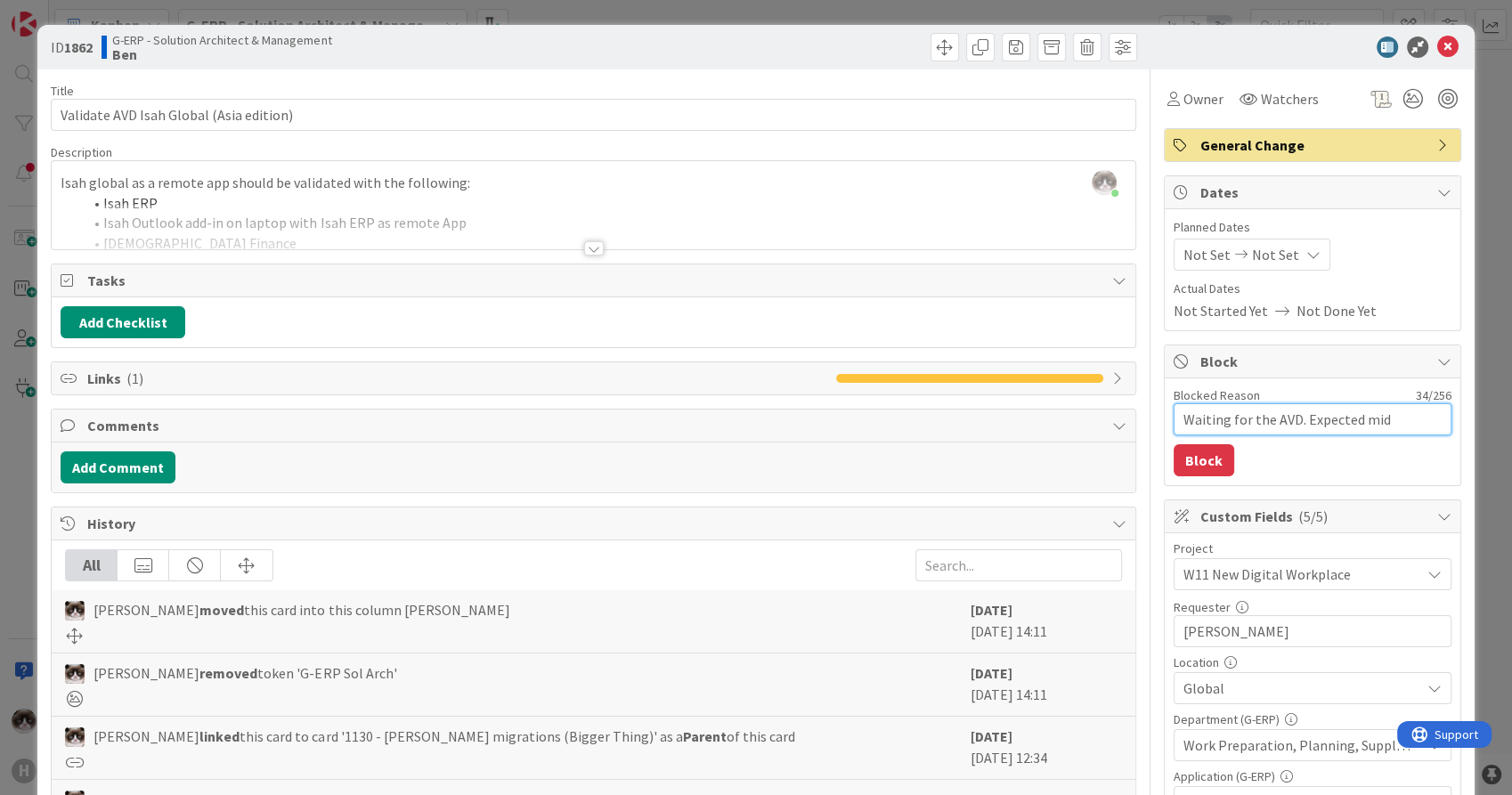
type textarea "Waiting for the AVD. Expected mid o"
type textarea "x"
type textarea "Waiting for the AVD. Expected mid oc"
type textarea "x"
type textarea "Waiting for the AVD. Expected mid oct"
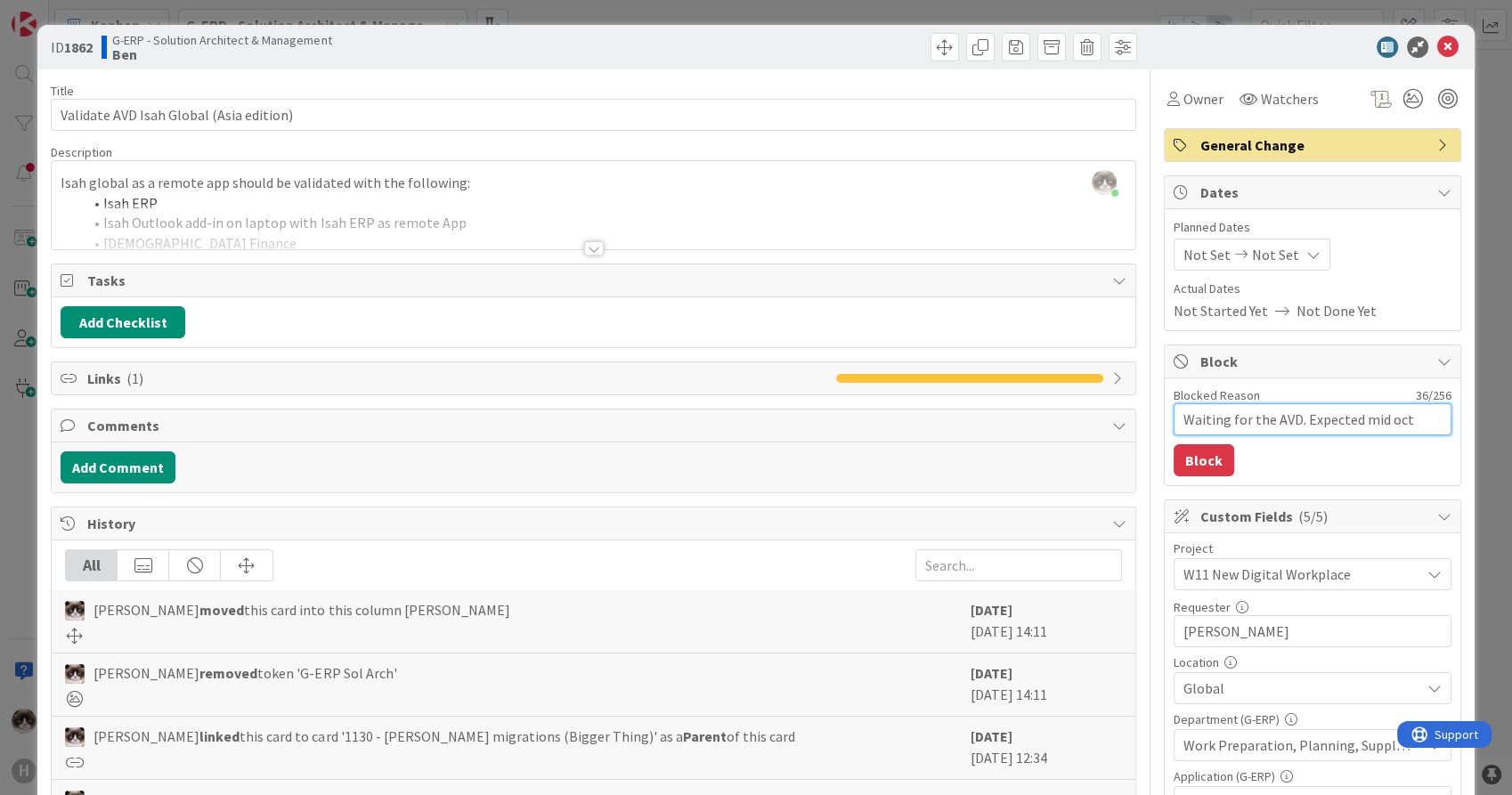
type textarea "x"
type textarea "Waiting for the AVD. Expected mid octo"
type textarea "x"
type textarea "Waiting for the AVD. Expected mid octob"
type textarea "x"
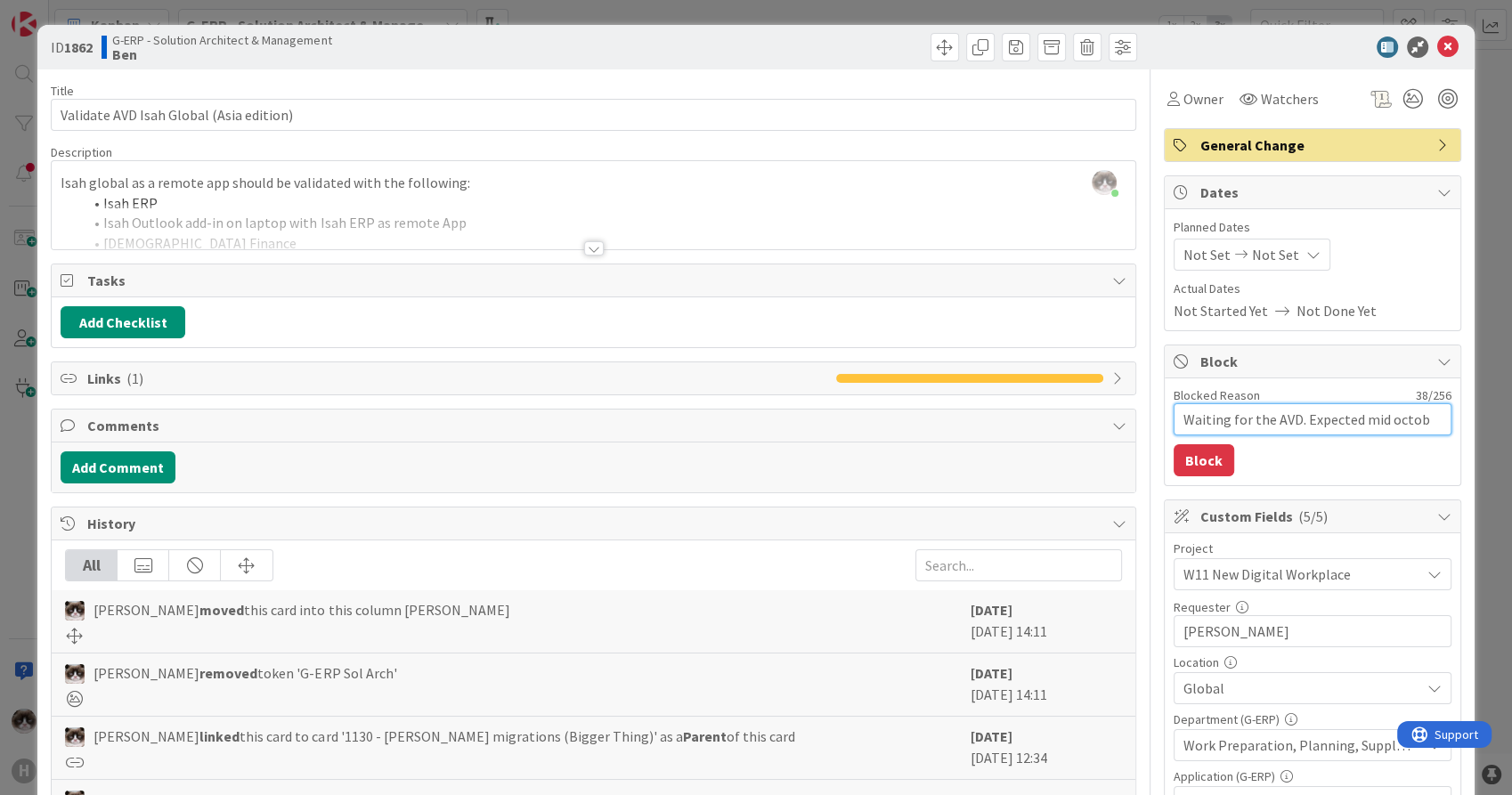
type textarea "Waiting for the AVD. Expected mid octobe"
type textarea "x"
type textarea "Waiting for the AVD. Expected mid october"
type textarea "x"
type textarea "Waiting for the AVD. Expected mid october."
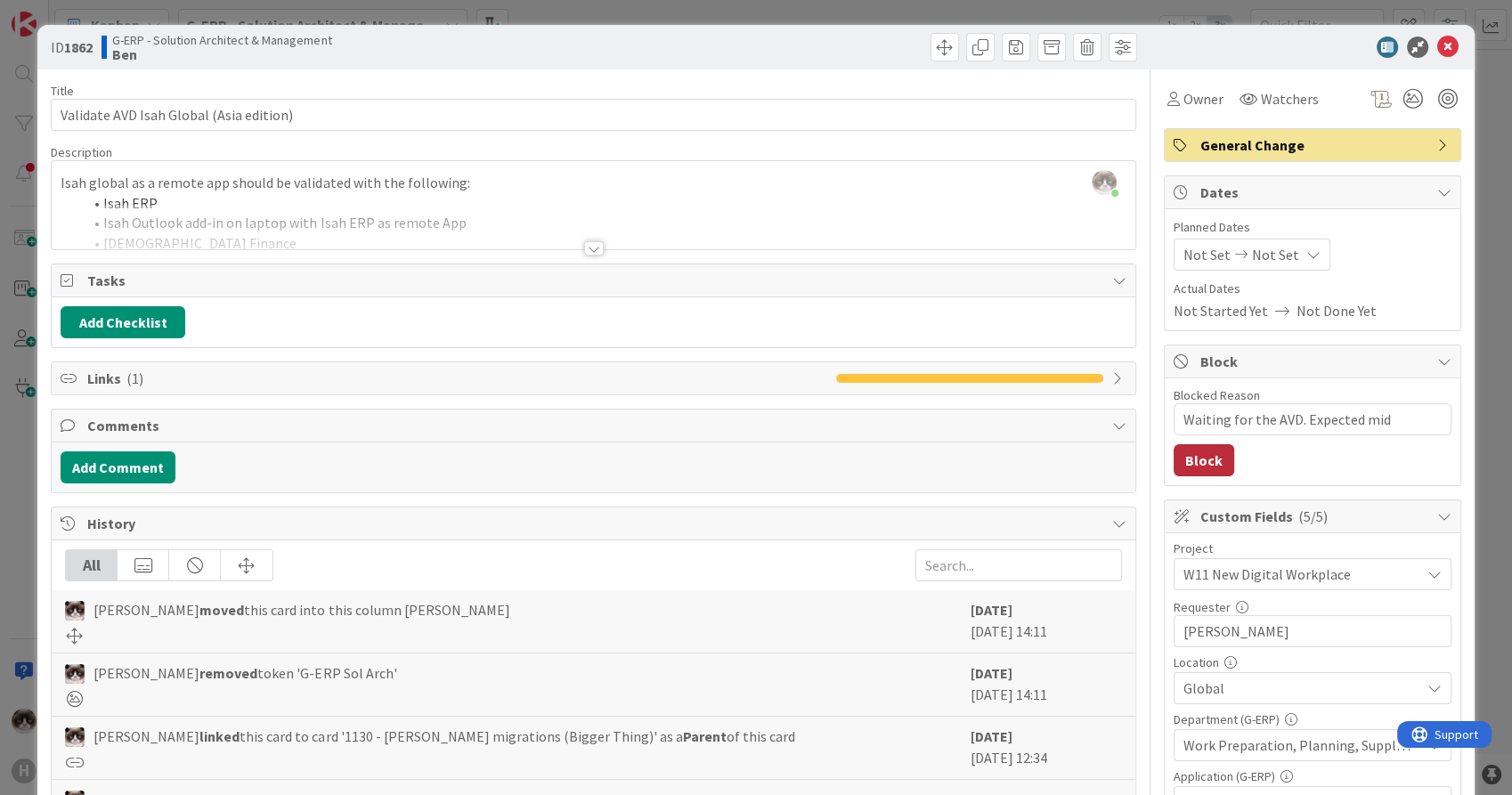
click at [1210, 460] on button "Block" at bounding box center [1203, 460] width 60 height 32
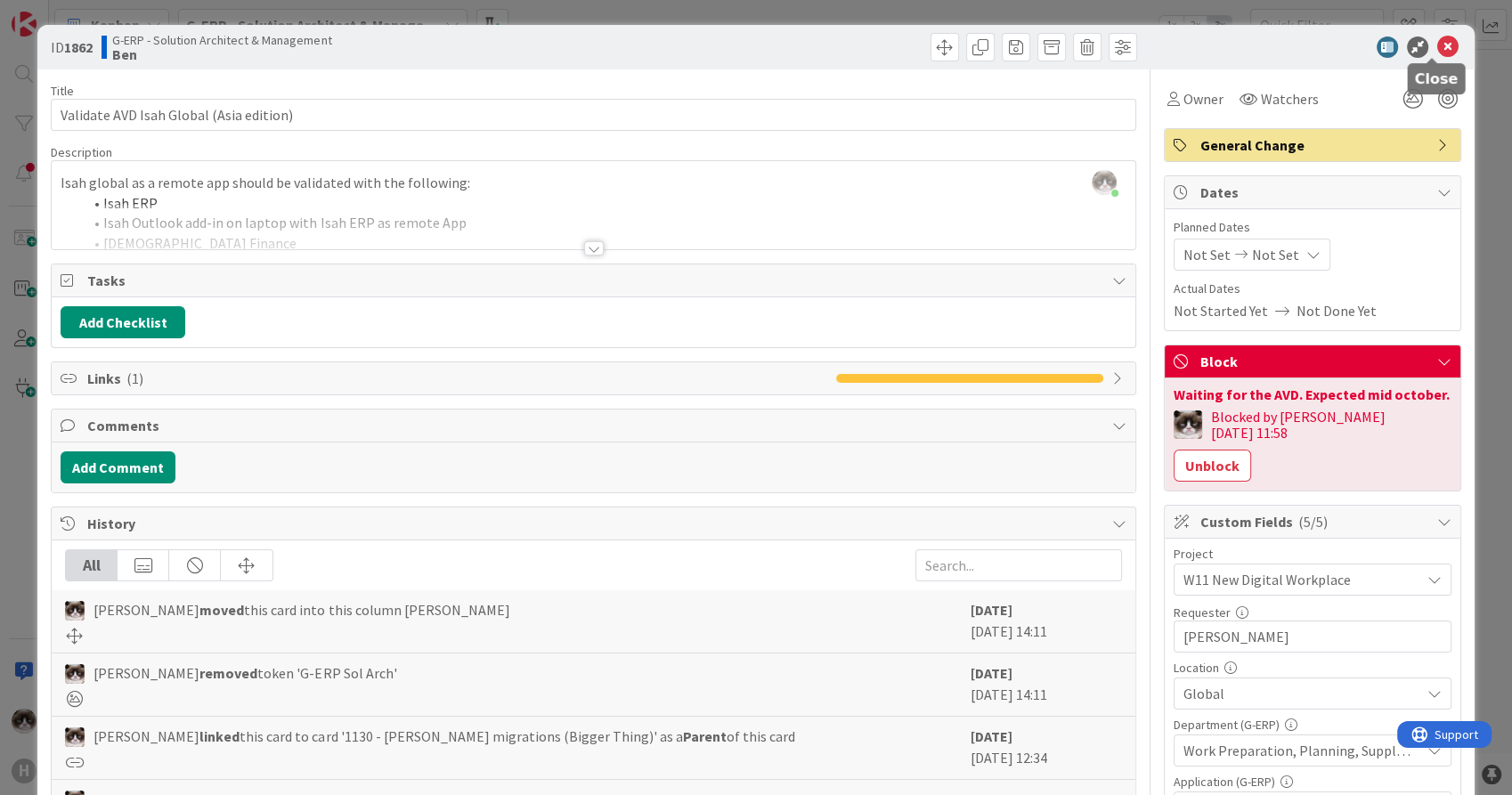
click at [1437, 40] on icon at bounding box center [1447, 46] width 21 height 21
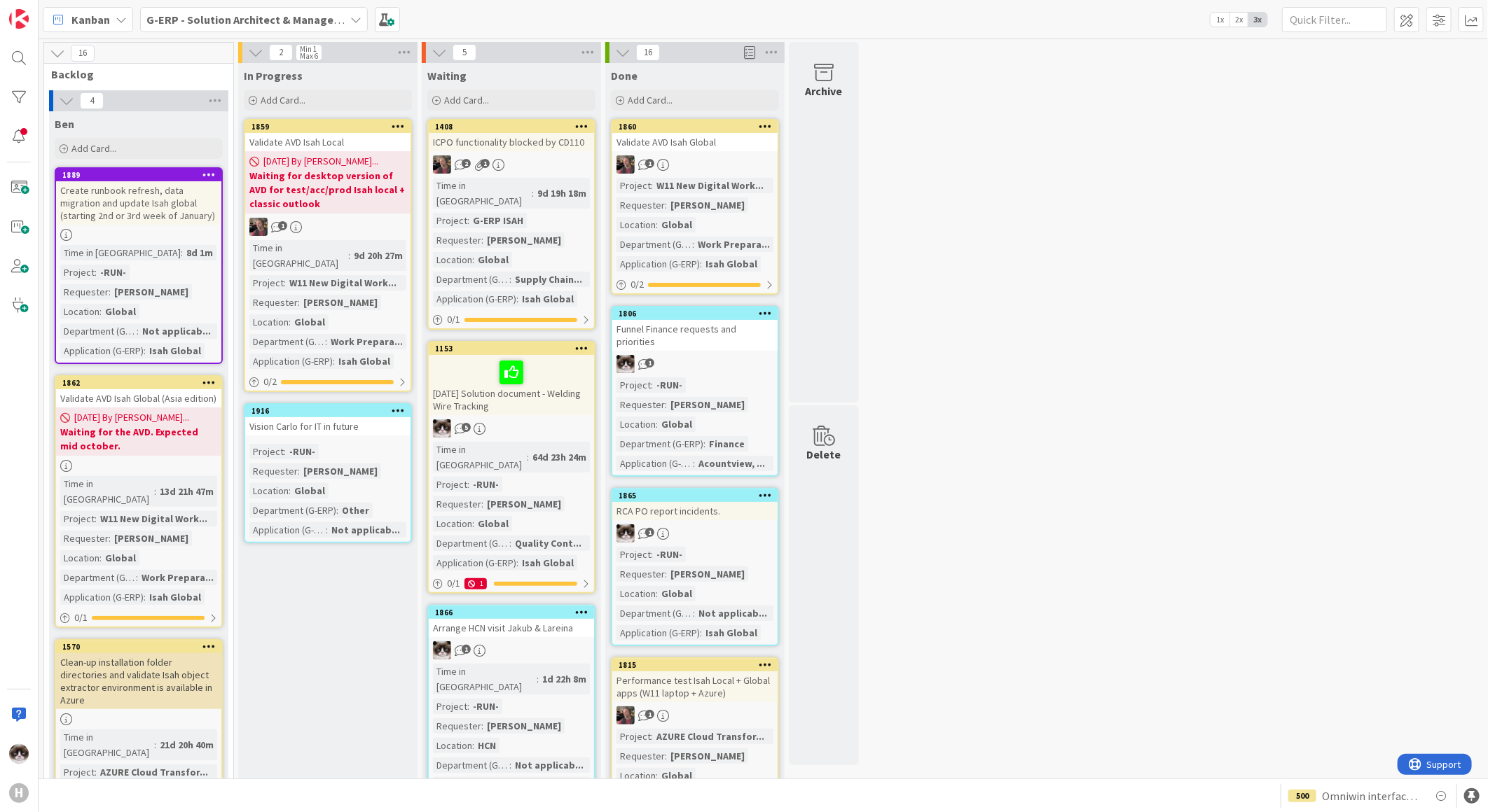
click at [379, 444] on div "Project : -RUN- Requester : [PERSON_NAME] Location : Global Department (G-ERP) …" at bounding box center [328, 490] width 157 height 94
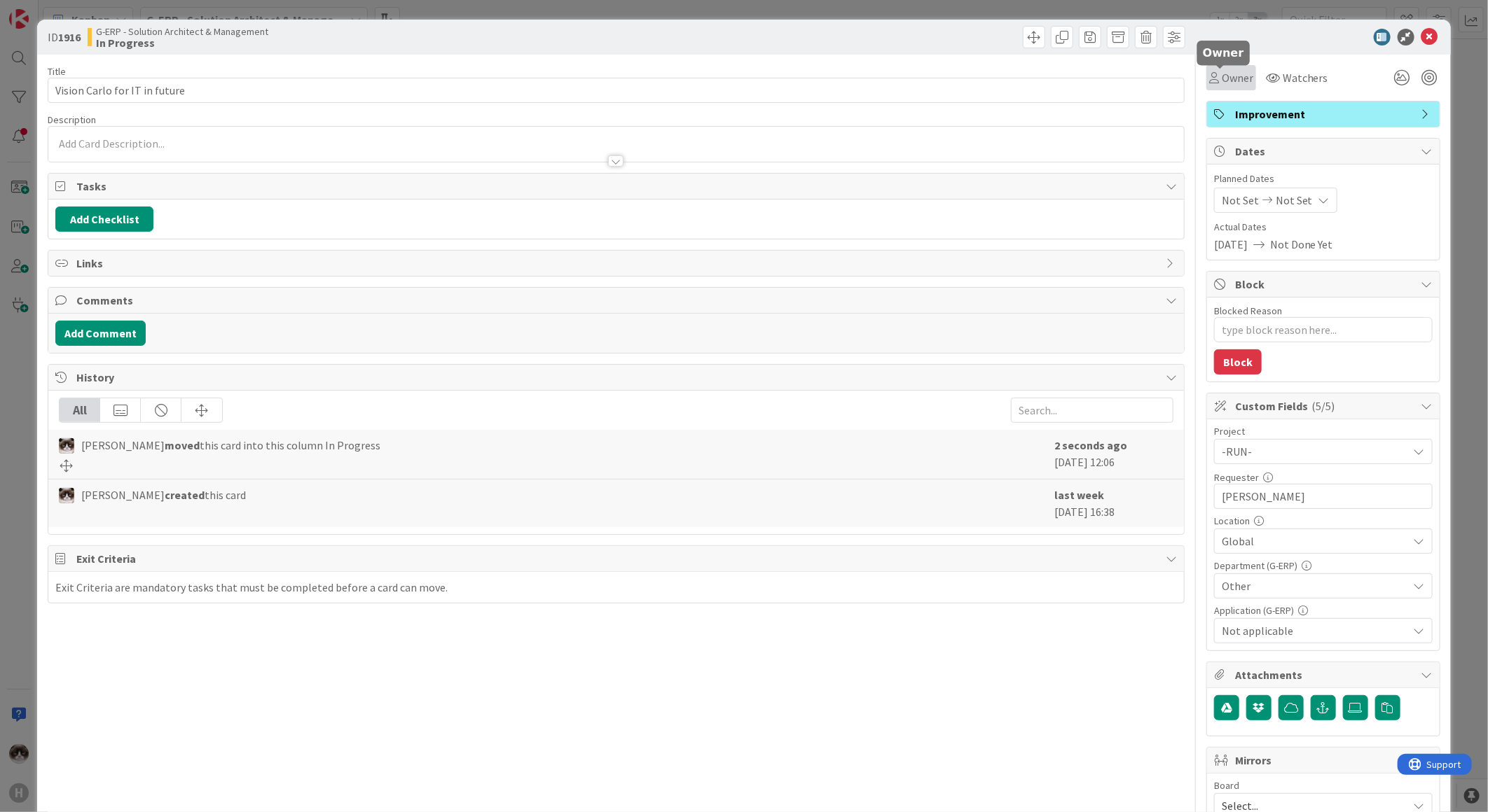
click at [1230, 72] on span "Owner" at bounding box center [1237, 77] width 31 height 17
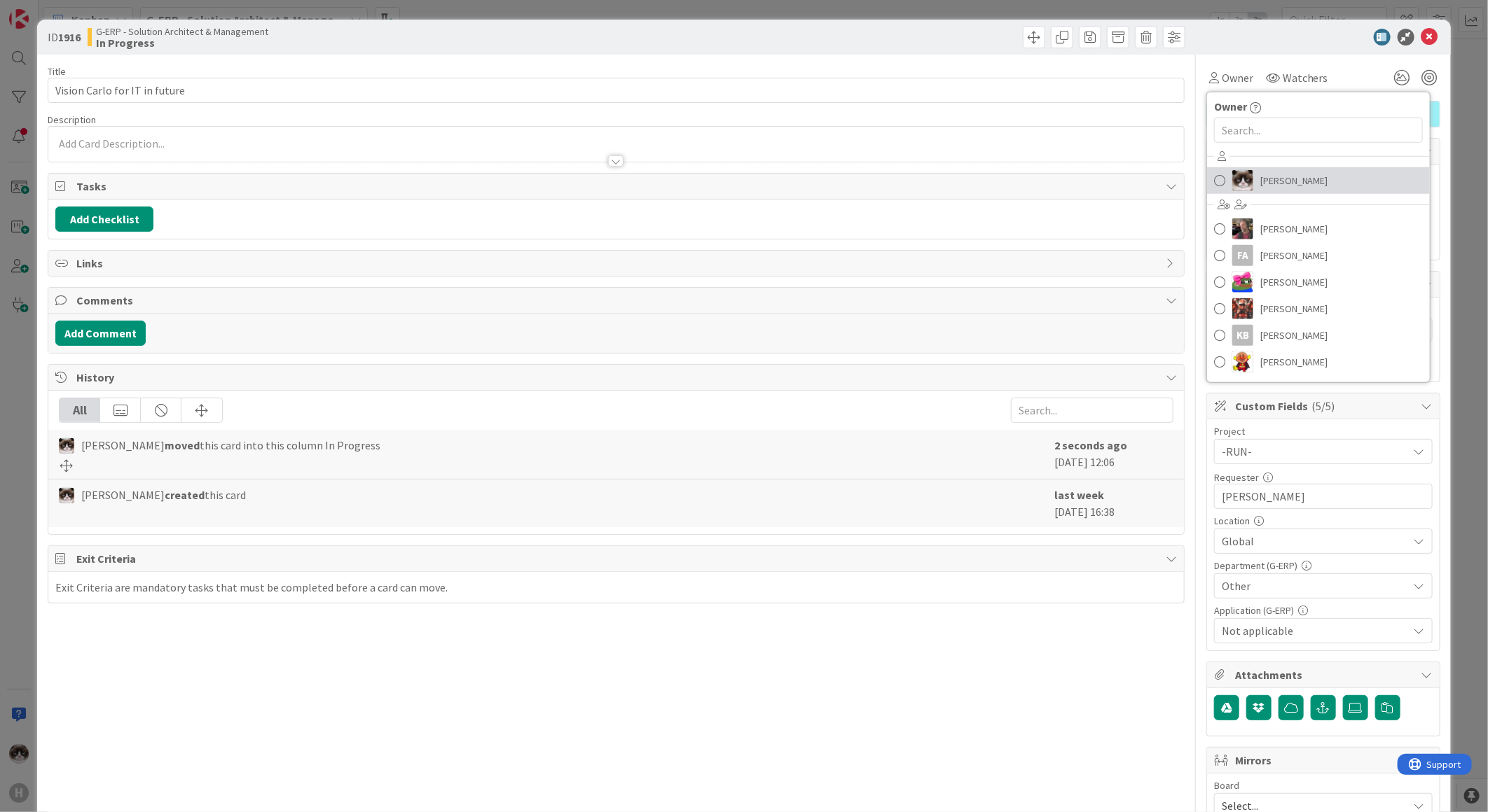
drag, startPoint x: 1271, startPoint y: 176, endPoint x: 1204, endPoint y: 235, distance: 89.3
click at [1272, 176] on span "[PERSON_NAME]" at bounding box center [1294, 181] width 68 height 21
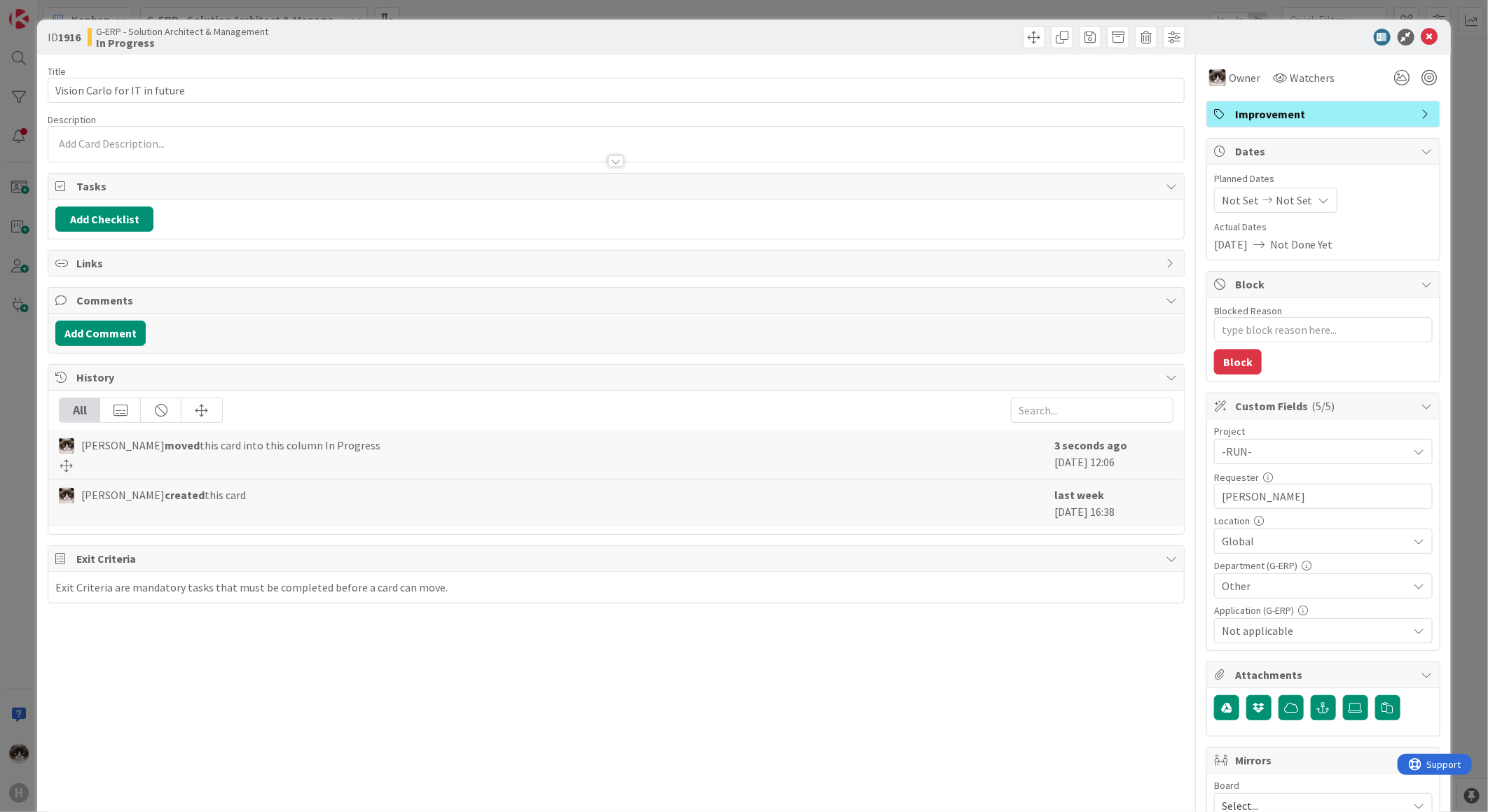
type textarea "x"
